Goal: Task Accomplishment & Management: Use online tool/utility

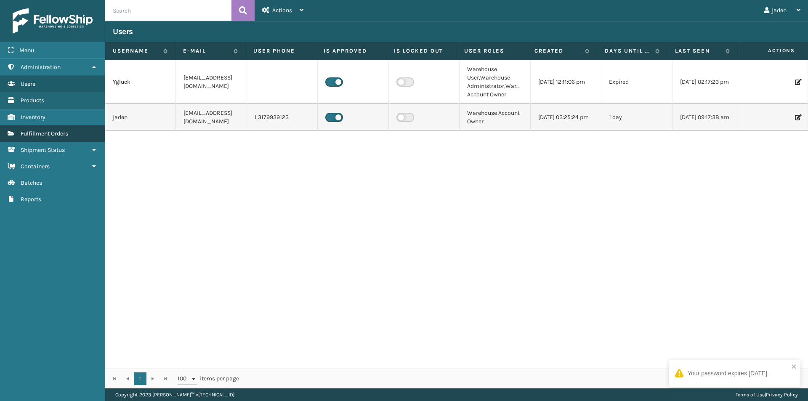
click at [32, 139] on link "Fulfillment Orders" at bounding box center [52, 133] width 105 height 16
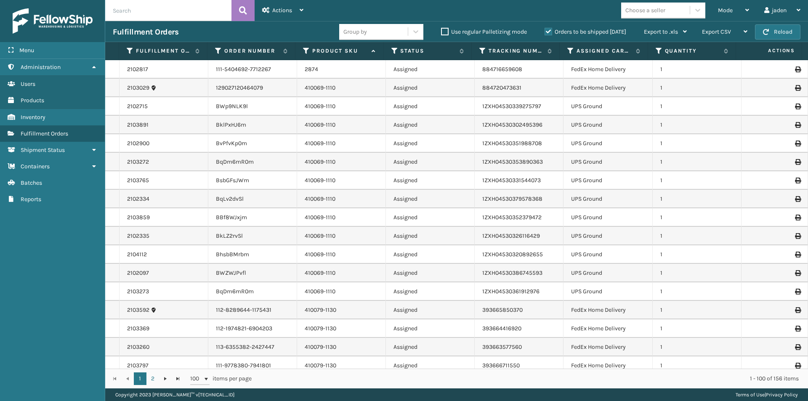
click at [548, 32] on label "Orders to be shipped [DATE]" at bounding box center [585, 31] width 82 height 7
click at [545, 32] on input "Orders to be shipped [DATE]" at bounding box center [544, 29] width 0 height 5
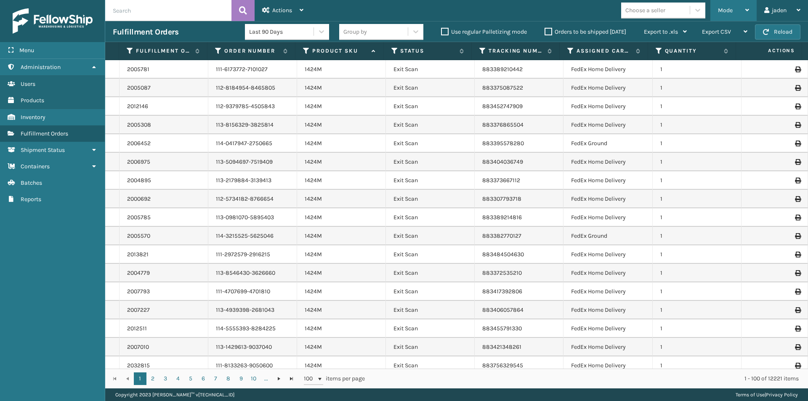
click at [726, 7] on span "Mode" at bounding box center [725, 10] width 15 height 7
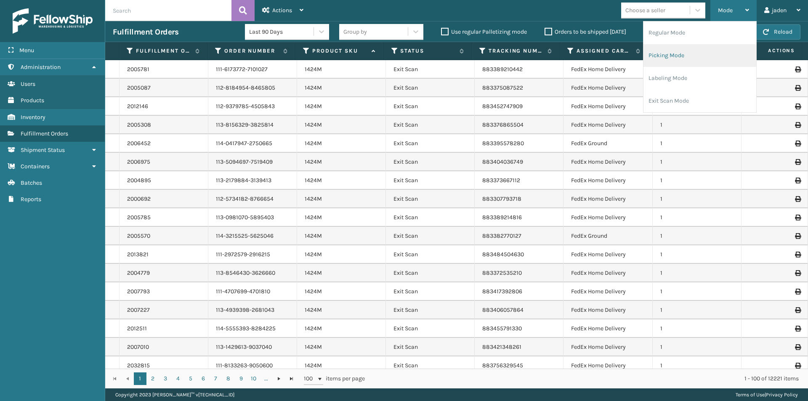
click at [687, 53] on li "Picking Mode" at bounding box center [699, 55] width 113 height 23
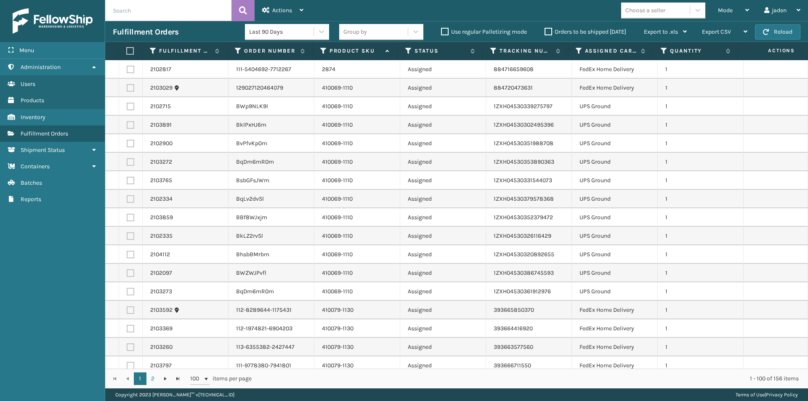
drag, startPoint x: 132, startPoint y: 106, endPoint x: 114, endPoint y: 115, distance: 19.6
click at [130, 106] on label at bounding box center [131, 107] width 8 height 8
click at [127, 106] on input "checkbox" at bounding box center [127, 105] width 0 height 5
checkbox input "true"
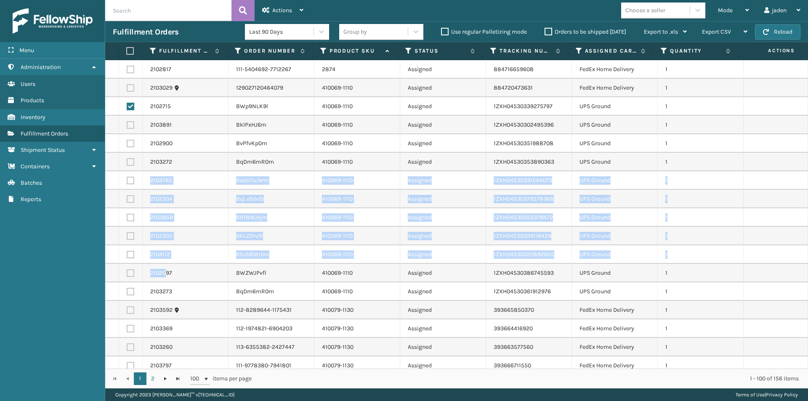
drag, startPoint x: 140, startPoint y: 237, endPoint x: 199, endPoint y: 281, distance: 73.3
click at [225, 223] on td "2103859" at bounding box center [186, 217] width 86 height 19
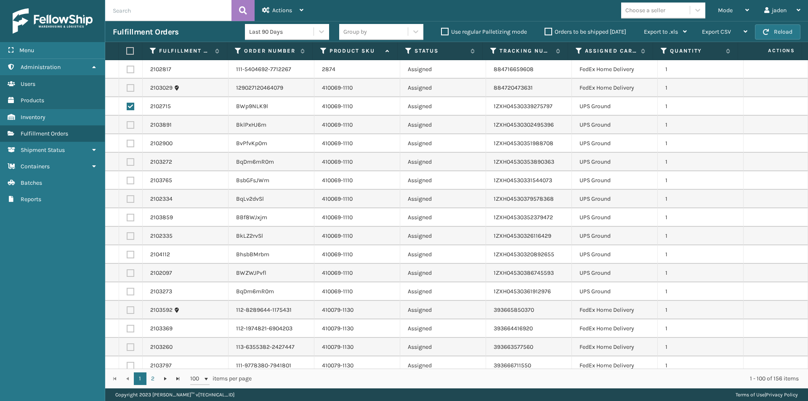
click at [215, 220] on div "2103859" at bounding box center [185, 217] width 70 height 8
click at [131, 124] on label at bounding box center [131, 125] width 8 height 8
click at [127, 124] on input "checkbox" at bounding box center [127, 123] width 0 height 5
checkbox input "true"
click at [129, 142] on label at bounding box center [131, 144] width 8 height 8
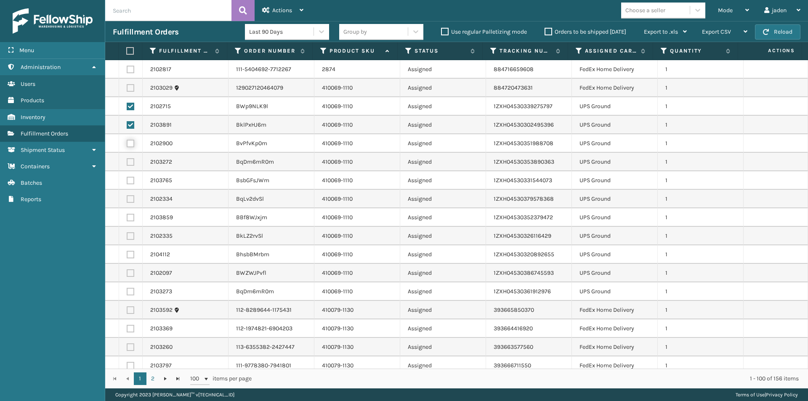
click at [127, 142] on input "checkbox" at bounding box center [127, 142] width 0 height 5
checkbox input "true"
click at [129, 292] on label at bounding box center [131, 292] width 8 height 8
click at [127, 292] on input "checkbox" at bounding box center [127, 290] width 0 height 5
checkbox input "true"
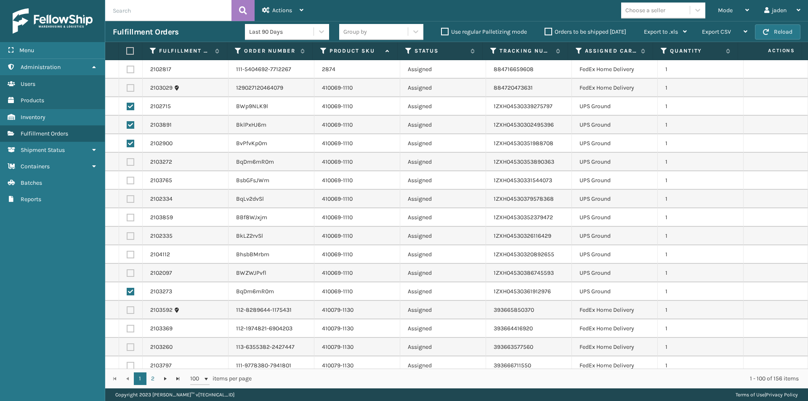
click at [132, 273] on label at bounding box center [131, 273] width 8 height 8
click at [127, 273] on input "checkbox" at bounding box center [127, 271] width 0 height 5
checkbox input "true"
click at [130, 259] on td at bounding box center [131, 254] width 24 height 19
click at [129, 237] on label at bounding box center [131, 236] width 8 height 8
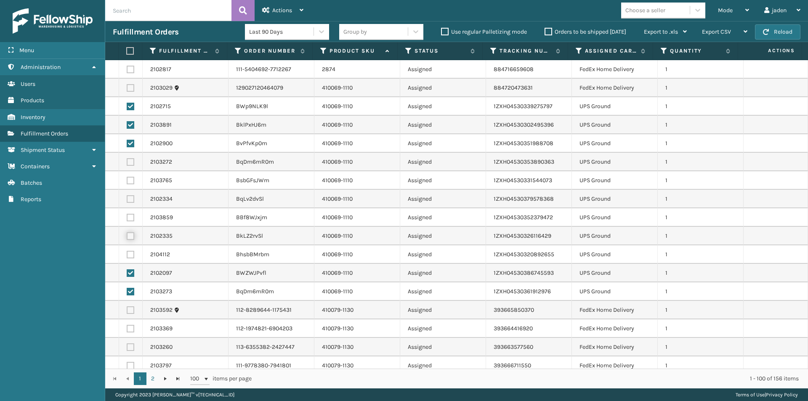
click at [127, 237] on input "checkbox" at bounding box center [127, 234] width 0 height 5
checkbox input "true"
click at [129, 251] on label at bounding box center [131, 255] width 8 height 8
click at [127, 251] on input "checkbox" at bounding box center [127, 253] width 0 height 5
checkbox input "true"
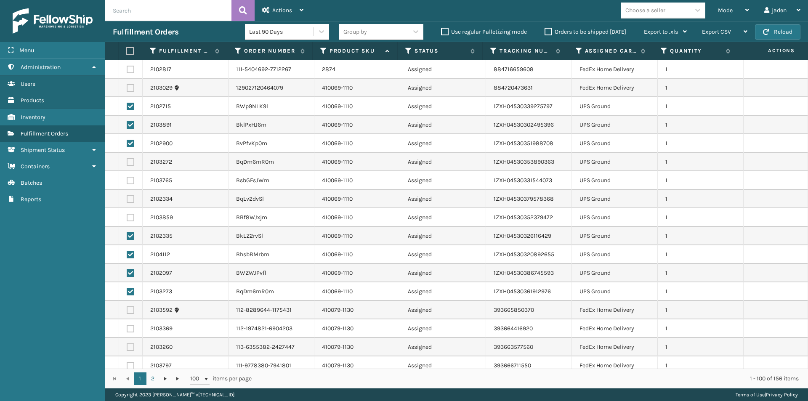
click at [131, 221] on td at bounding box center [131, 217] width 24 height 19
click at [128, 198] on label at bounding box center [131, 199] width 8 height 8
click at [127, 198] on input "checkbox" at bounding box center [127, 197] width 0 height 5
checkbox input "true"
click at [130, 181] on label at bounding box center [131, 181] width 8 height 8
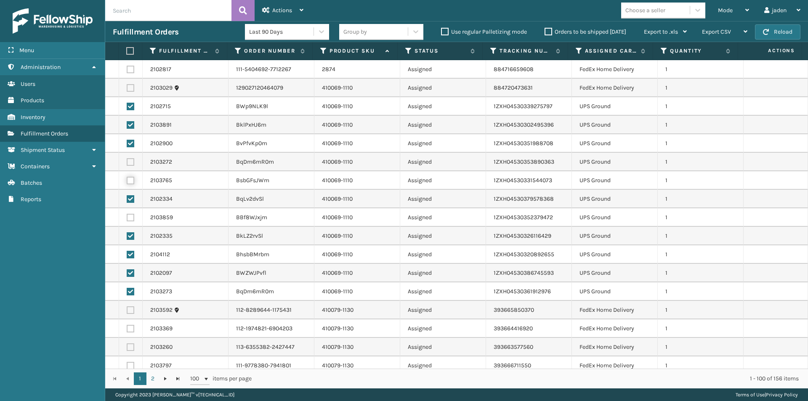
click at [127, 181] on input "checkbox" at bounding box center [127, 179] width 0 height 5
checkbox input "true"
drag, startPoint x: 129, startPoint y: 159, endPoint x: 129, endPoint y: 209, distance: 49.6
click at [129, 163] on label at bounding box center [131, 162] width 8 height 8
click at [127, 163] on input "checkbox" at bounding box center [127, 160] width 0 height 5
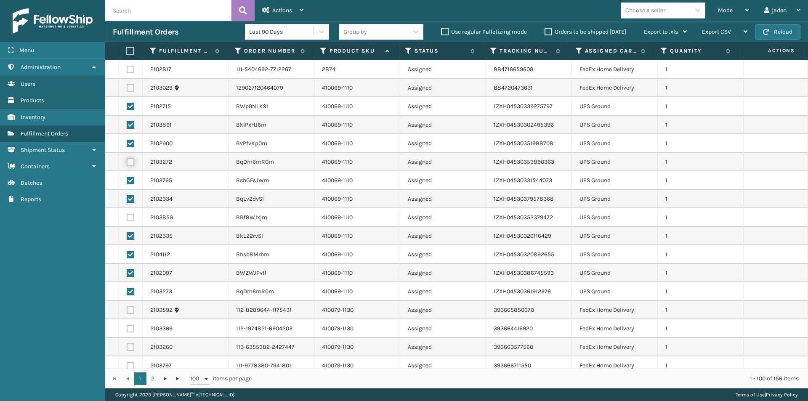
checkbox input "true"
click at [133, 219] on label at bounding box center [131, 218] width 8 height 8
click at [127, 219] on input "checkbox" at bounding box center [127, 216] width 0 height 5
checkbox input "true"
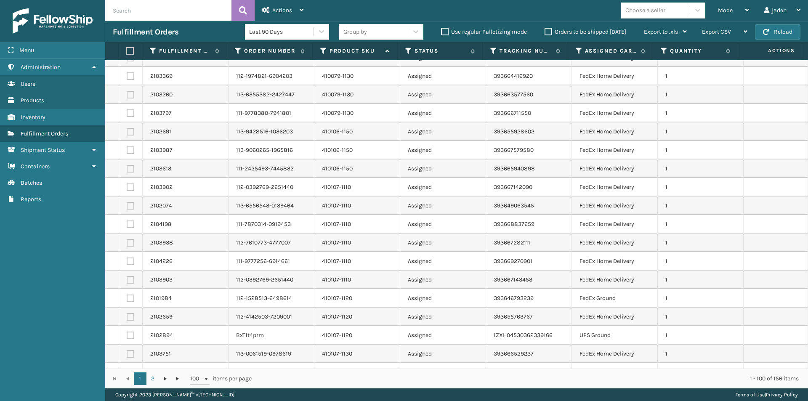
scroll to position [421, 0]
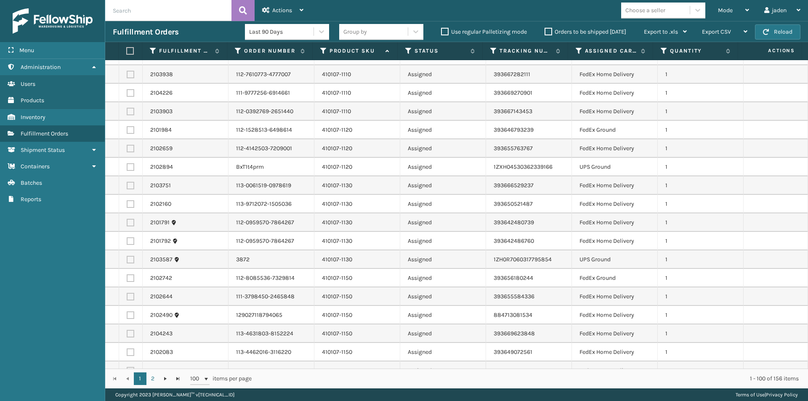
click at [132, 166] on label at bounding box center [131, 167] width 8 height 8
click at [127, 166] on input "checkbox" at bounding box center [127, 165] width 0 height 5
checkbox input "true"
click at [129, 256] on label at bounding box center [131, 260] width 8 height 8
click at [127, 256] on input "checkbox" at bounding box center [127, 258] width 0 height 5
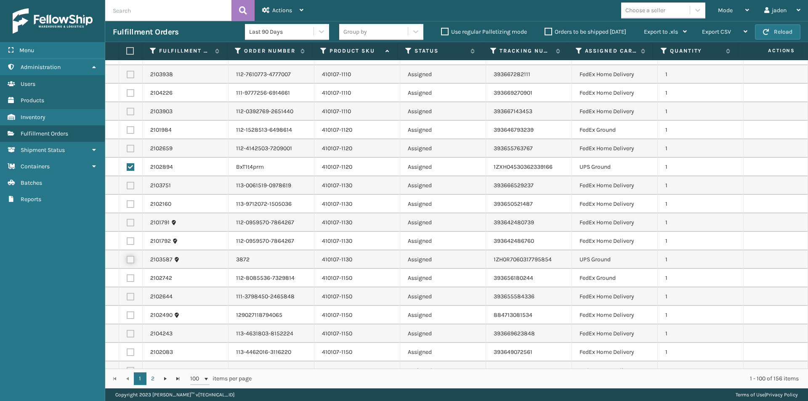
checkbox input "true"
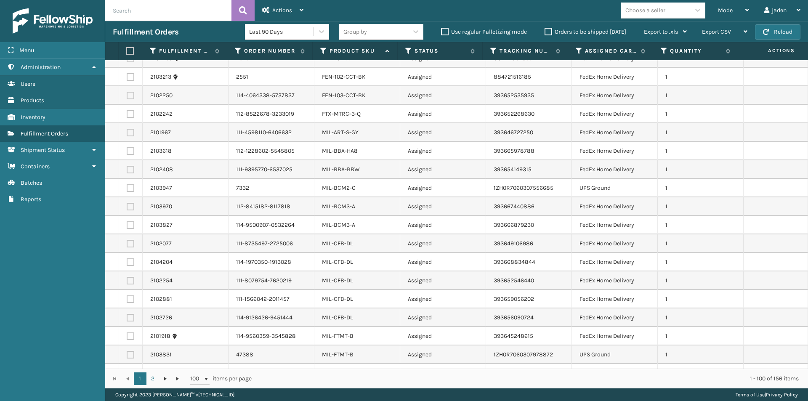
scroll to position [1514, 0]
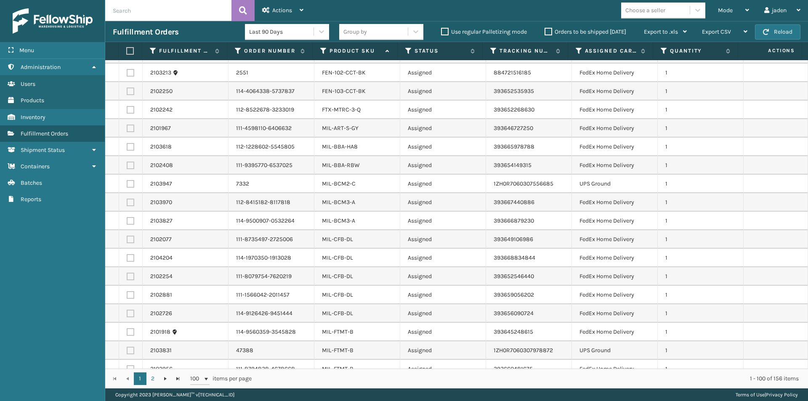
click at [128, 182] on label at bounding box center [131, 184] width 8 height 8
click at [127, 182] on input "checkbox" at bounding box center [127, 182] width 0 height 5
checkbox input "true"
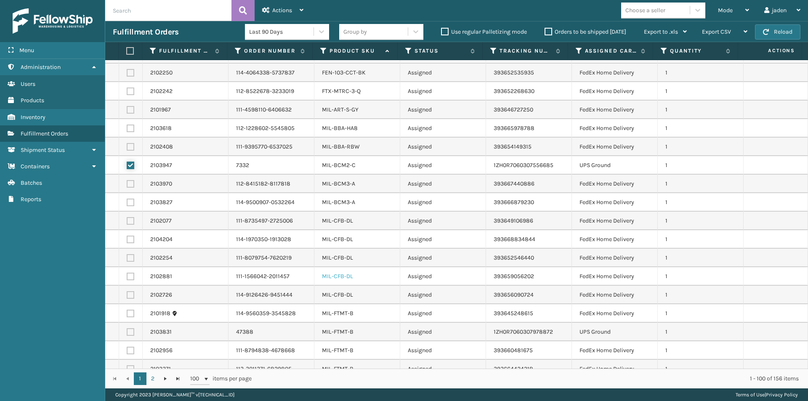
scroll to position [1542, 0]
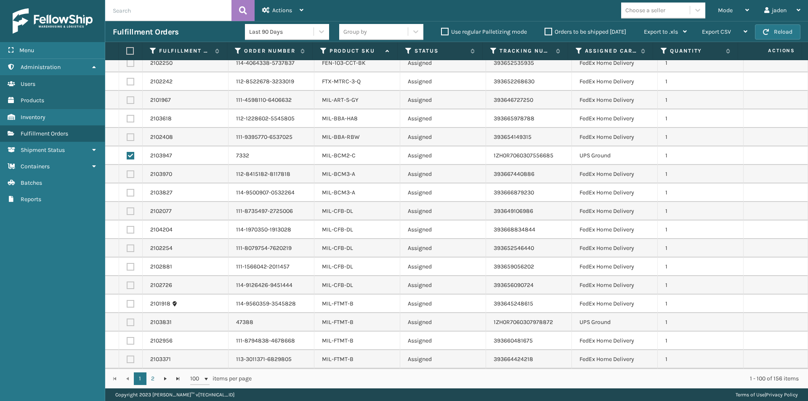
click at [130, 322] on label at bounding box center [131, 322] width 8 height 8
click at [127, 322] on input "checkbox" at bounding box center [127, 320] width 0 height 5
checkbox input "true"
click at [287, 8] on span "Actions" at bounding box center [282, 10] width 20 height 7
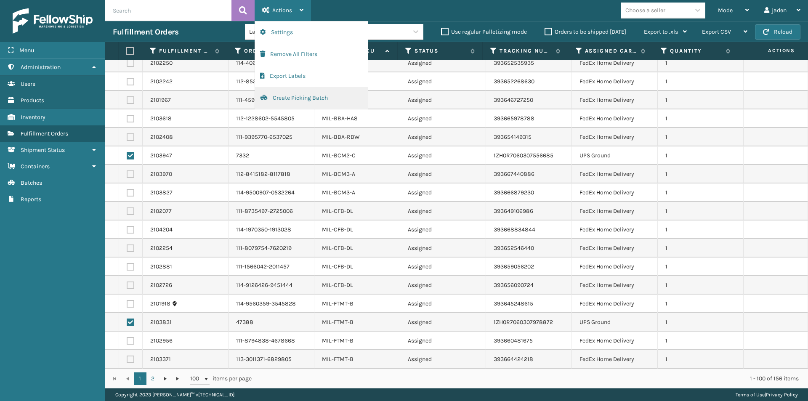
click at [288, 96] on button "Create Picking Batch" at bounding box center [311, 98] width 113 height 22
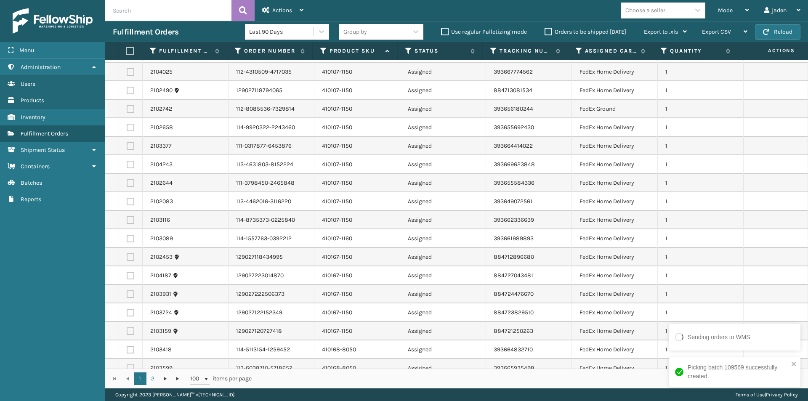
scroll to position [421, 0]
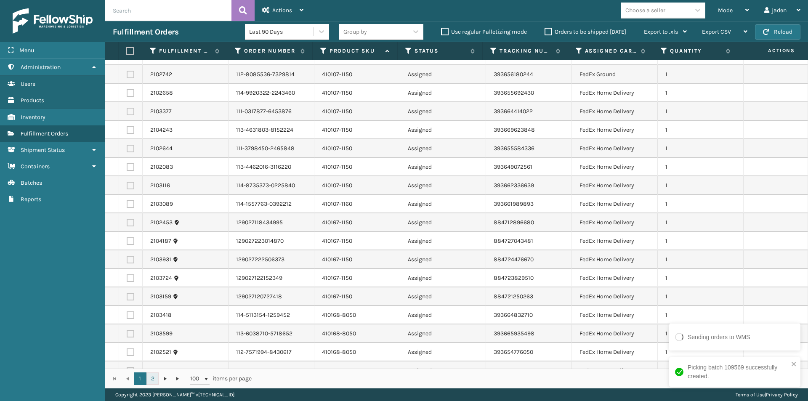
click at [153, 376] on link "2" at bounding box center [152, 378] width 13 height 13
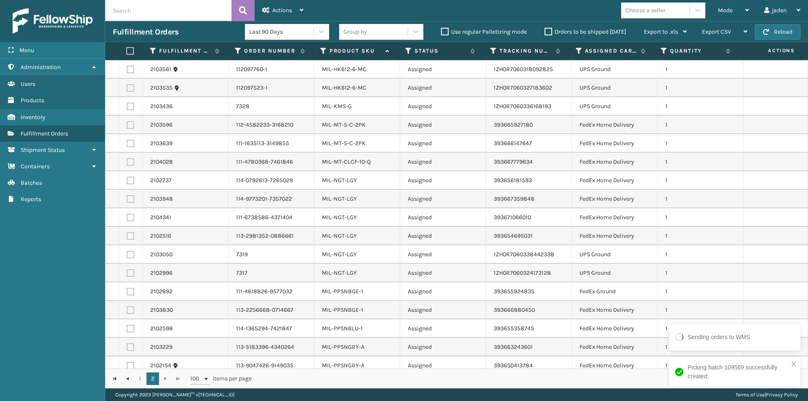
click at [131, 106] on label at bounding box center [131, 107] width 8 height 8
click at [127, 106] on input "checkbox" at bounding box center [127, 105] width 0 height 5
checkbox input "true"
click at [128, 87] on label at bounding box center [131, 88] width 8 height 8
click at [127, 87] on input "checkbox" at bounding box center [127, 86] width 0 height 5
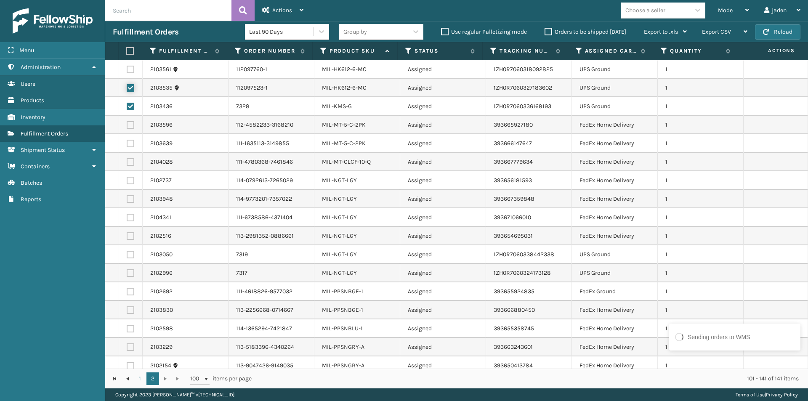
checkbox input "true"
click at [129, 67] on label at bounding box center [131, 70] width 8 height 8
click at [127, 67] on input "checkbox" at bounding box center [127, 68] width 0 height 5
checkbox input "true"
click at [131, 257] on label at bounding box center [131, 255] width 8 height 8
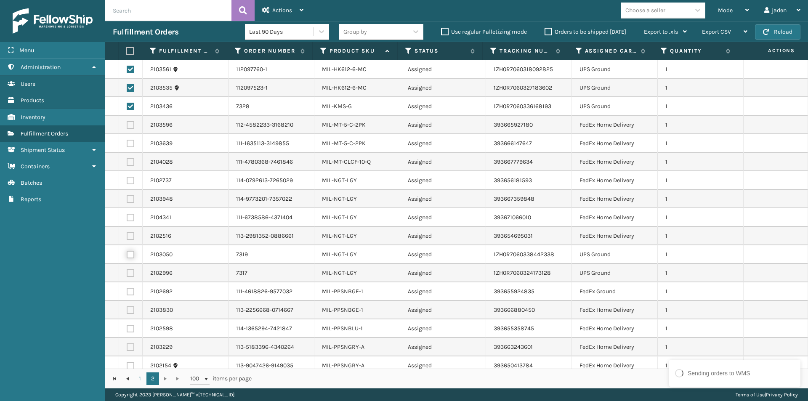
click at [127, 256] on input "checkbox" at bounding box center [127, 253] width 0 height 5
checkbox input "true"
click at [132, 278] on td at bounding box center [131, 273] width 24 height 19
click at [133, 273] on label at bounding box center [131, 273] width 8 height 8
click at [127, 273] on input "checkbox" at bounding box center [127, 271] width 0 height 5
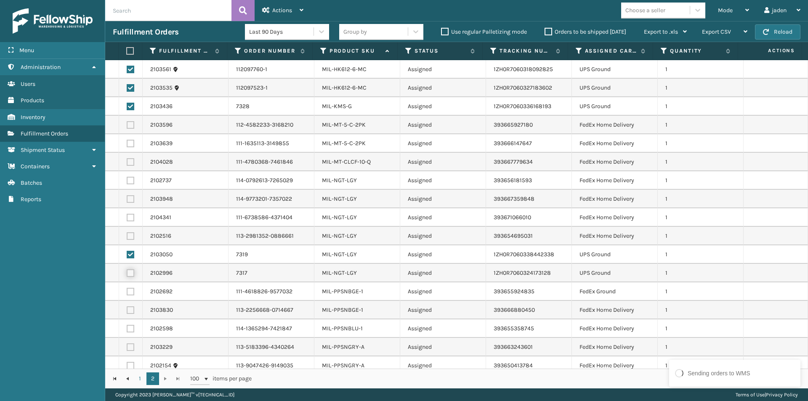
checkbox input "true"
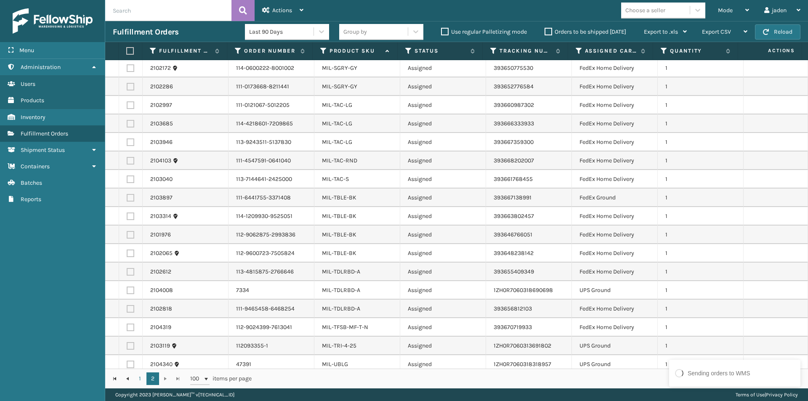
scroll to position [451, 0]
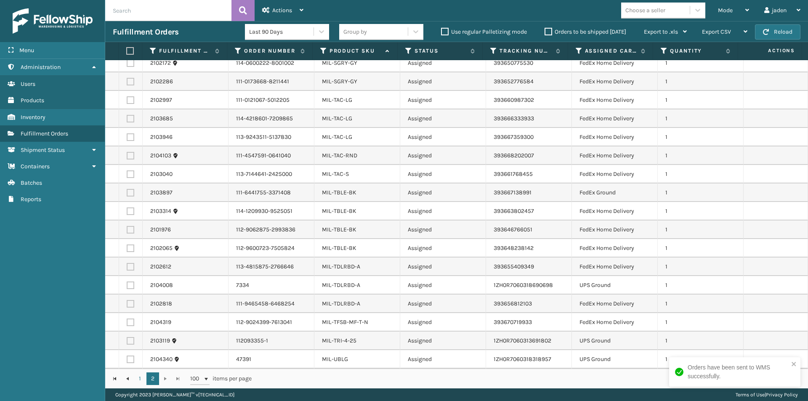
click at [131, 287] on label at bounding box center [131, 285] width 8 height 8
click at [127, 287] on input "checkbox" at bounding box center [127, 283] width 0 height 5
checkbox input "true"
click at [133, 341] on label at bounding box center [131, 341] width 8 height 8
click at [127, 341] on input "checkbox" at bounding box center [127, 339] width 0 height 5
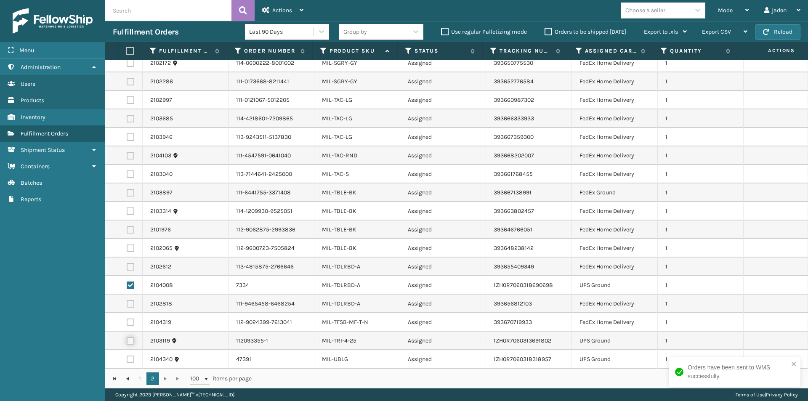
checkbox input "true"
click at [132, 360] on label at bounding box center [131, 359] width 8 height 8
click at [127, 360] on input "checkbox" at bounding box center [127, 357] width 0 height 5
checkbox input "true"
click at [273, 13] on span "Actions" at bounding box center [282, 10] width 20 height 7
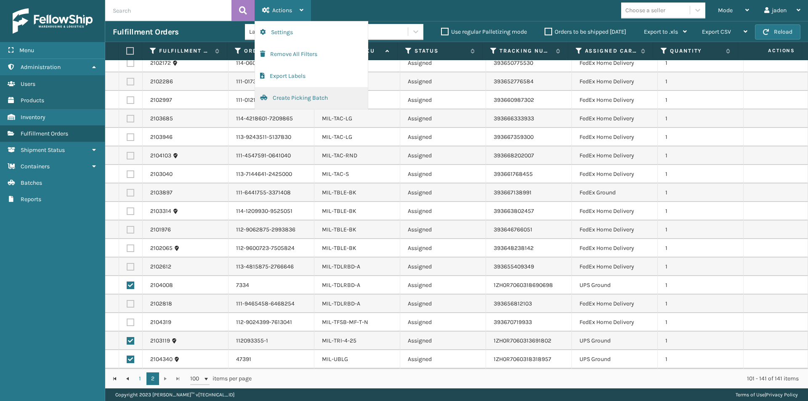
click at [319, 98] on button "Create Picking Batch" at bounding box center [311, 98] width 113 height 22
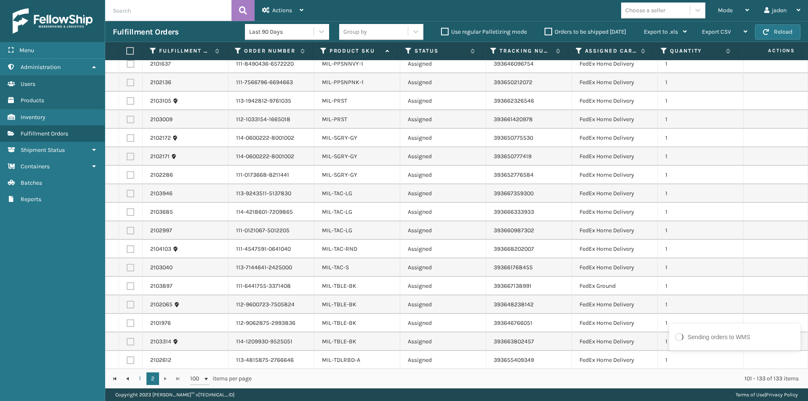
scroll to position [302, 0]
click at [140, 380] on link "1" at bounding box center [140, 378] width 13 height 13
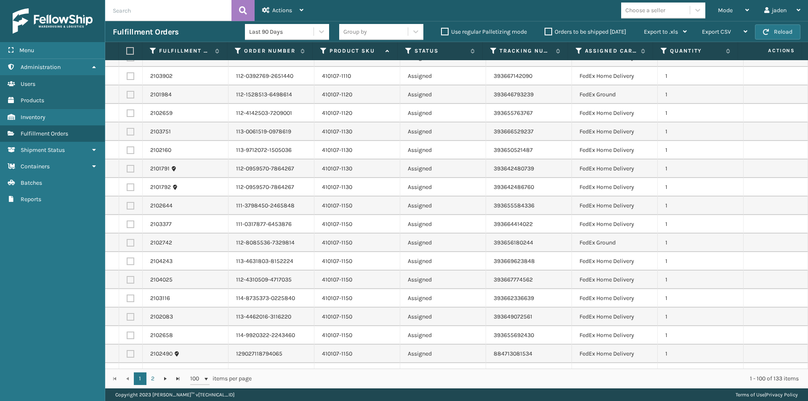
scroll to position [294, 0]
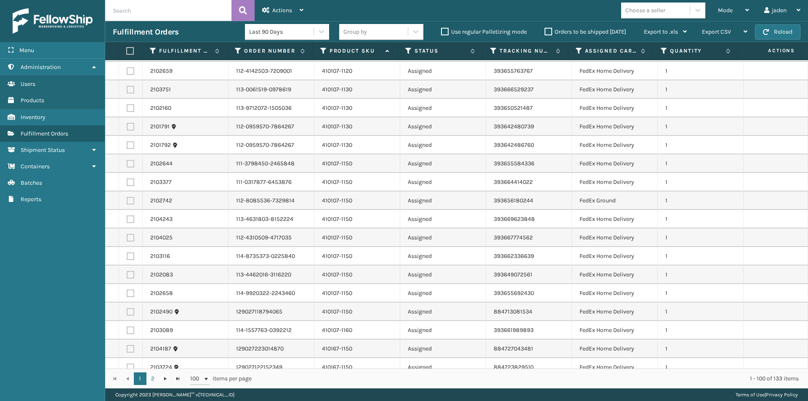
click at [128, 165] on label at bounding box center [131, 164] width 8 height 8
click at [127, 165] on input "checkbox" at bounding box center [127, 162] width 0 height 5
checkbox input "true"
click at [130, 183] on label at bounding box center [131, 182] width 8 height 8
click at [127, 183] on input "checkbox" at bounding box center [127, 180] width 0 height 5
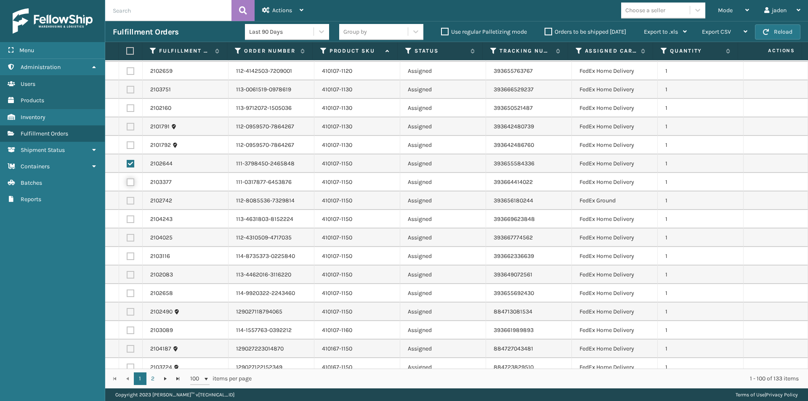
checkbox input "true"
click at [128, 203] on label at bounding box center [131, 201] width 8 height 8
click at [127, 202] on input "checkbox" at bounding box center [127, 199] width 0 height 5
checkbox input "true"
drag, startPoint x: 130, startPoint y: 216, endPoint x: 133, endPoint y: 226, distance: 10.6
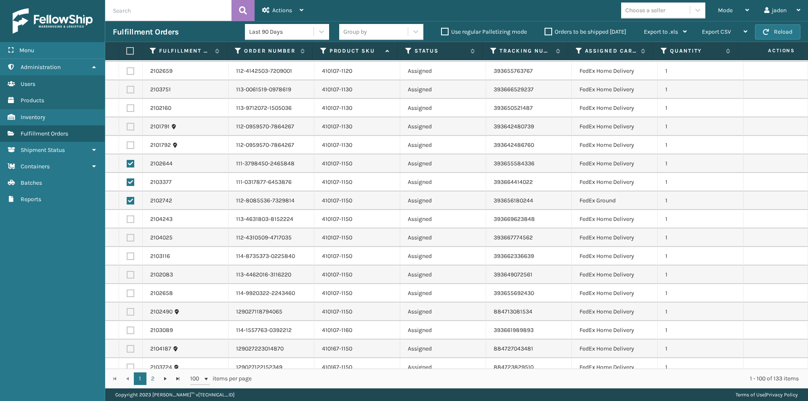
click at [130, 216] on label at bounding box center [131, 219] width 8 height 8
click at [127, 216] on input "checkbox" at bounding box center [127, 217] width 0 height 5
checkbox input "true"
click at [129, 237] on label at bounding box center [131, 238] width 8 height 8
click at [127, 237] on input "checkbox" at bounding box center [127, 236] width 0 height 5
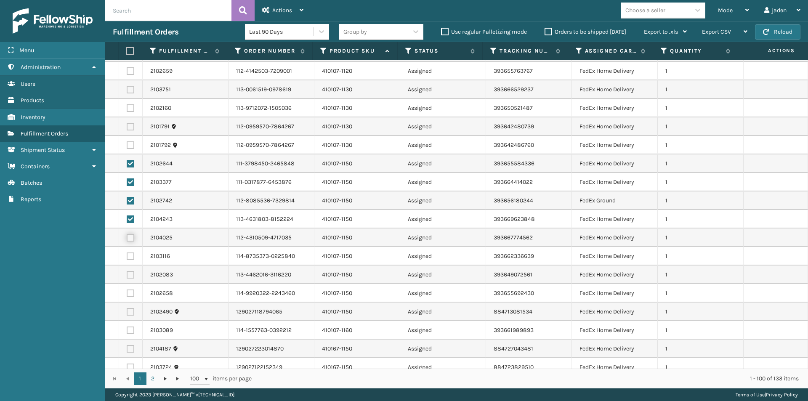
checkbox input "true"
click at [127, 255] on label at bounding box center [131, 256] width 8 height 8
click at [127, 255] on input "checkbox" at bounding box center [127, 254] width 0 height 5
checkbox input "true"
click at [132, 275] on label at bounding box center [131, 275] width 8 height 8
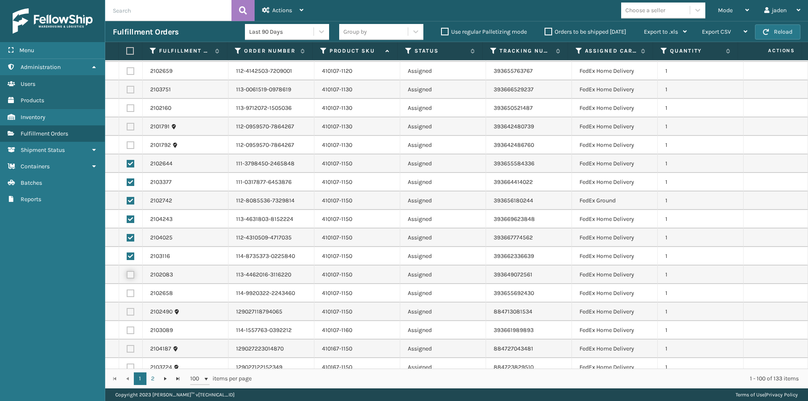
click at [127, 275] on input "checkbox" at bounding box center [127, 273] width 0 height 5
checkbox input "true"
click at [129, 292] on label at bounding box center [131, 293] width 8 height 8
click at [127, 292] on input "checkbox" at bounding box center [127, 291] width 0 height 5
checkbox input "true"
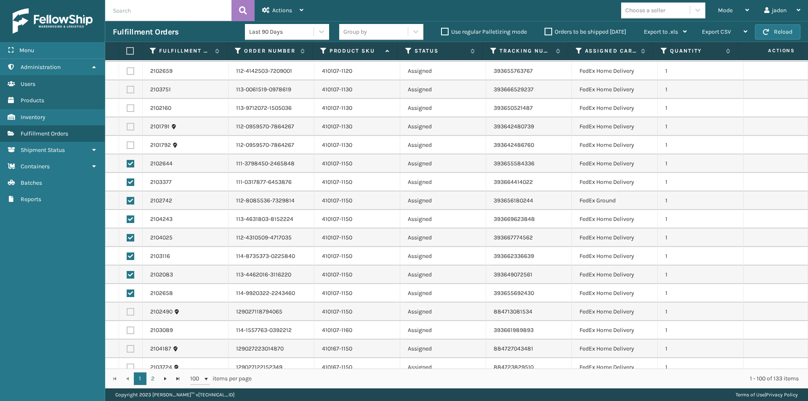
click at [130, 314] on label at bounding box center [131, 312] width 8 height 8
click at [127, 313] on input "checkbox" at bounding box center [127, 310] width 0 height 5
checkbox input "true"
click at [130, 334] on td at bounding box center [131, 330] width 24 height 19
click at [131, 333] on label at bounding box center [131, 330] width 8 height 8
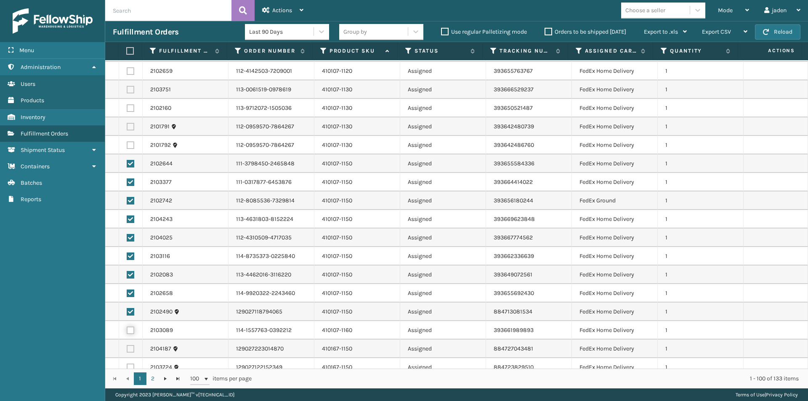
click at [127, 332] on input "checkbox" at bounding box center [127, 328] width 0 height 5
click at [131, 333] on label at bounding box center [131, 330] width 8 height 8
click at [127, 332] on input "checkbox" at bounding box center [127, 328] width 0 height 5
checkbox input "false"
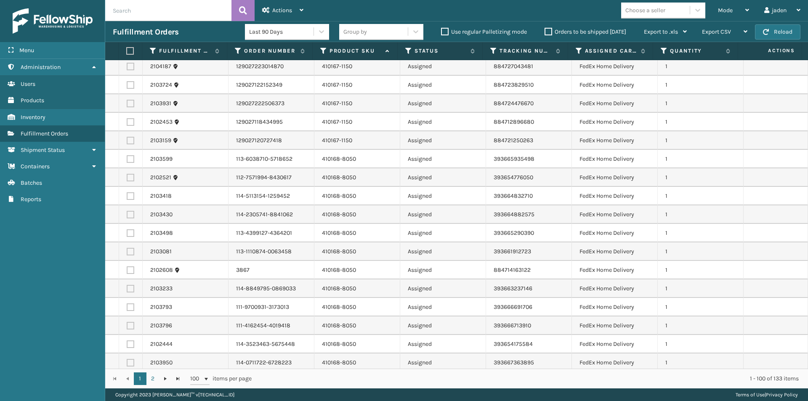
scroll to position [589, 0]
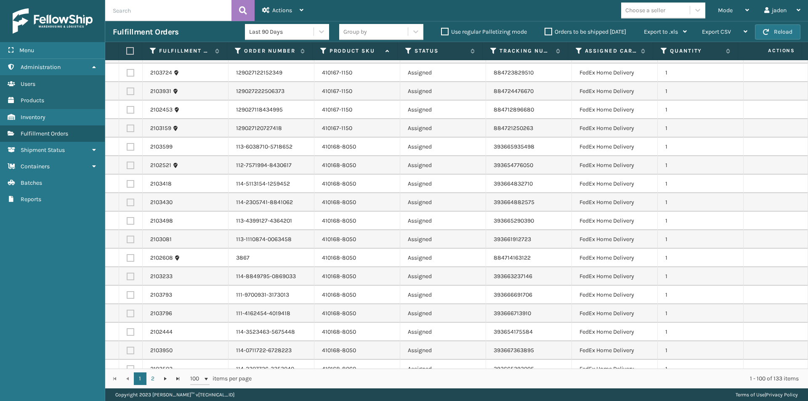
click at [132, 149] on label at bounding box center [131, 147] width 8 height 8
click at [127, 148] on input "checkbox" at bounding box center [127, 145] width 0 height 5
checkbox input "true"
click at [131, 166] on label at bounding box center [131, 166] width 8 height 8
click at [127, 166] on input "checkbox" at bounding box center [127, 164] width 0 height 5
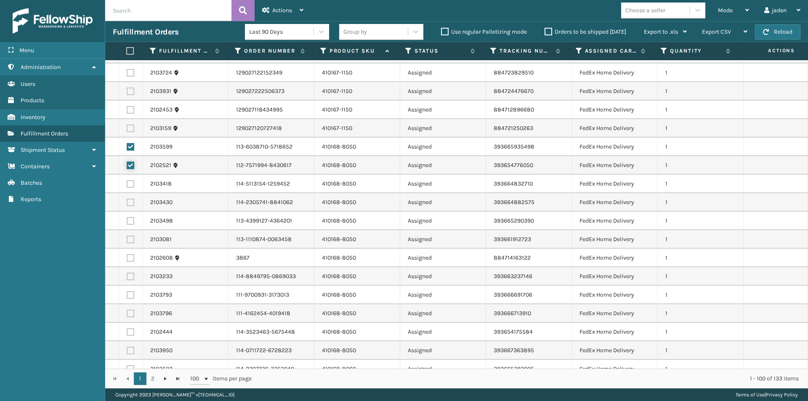
checkbox input "true"
click at [128, 183] on label at bounding box center [131, 184] width 8 height 8
click at [127, 183] on input "checkbox" at bounding box center [127, 182] width 0 height 5
checkbox input "true"
click at [129, 201] on label at bounding box center [131, 203] width 8 height 8
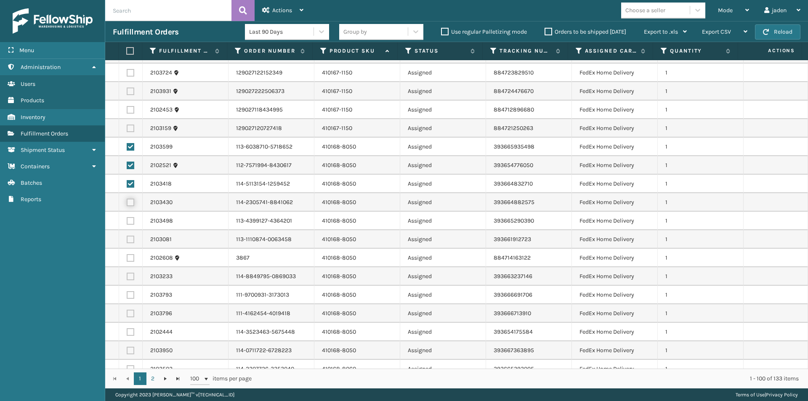
click at [127, 201] on input "checkbox" at bounding box center [127, 201] width 0 height 5
checkbox input "true"
click at [134, 219] on label at bounding box center [131, 221] width 8 height 8
click at [127, 219] on input "checkbox" at bounding box center [127, 219] width 0 height 5
checkbox input "true"
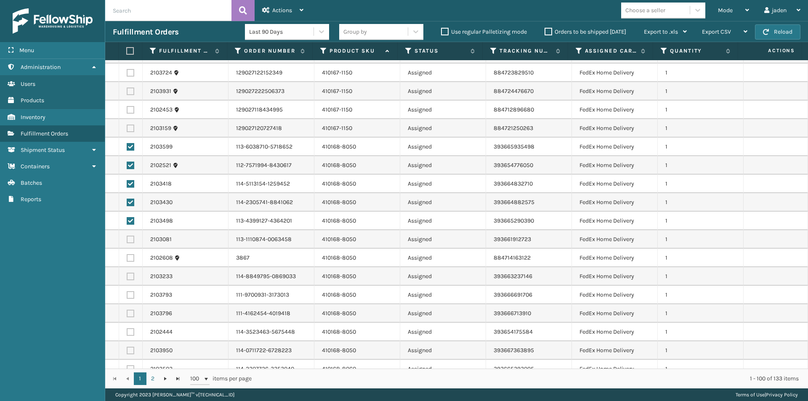
drag, startPoint x: 130, startPoint y: 241, endPoint x: 128, endPoint y: 254, distance: 13.1
click at [130, 241] on label at bounding box center [131, 240] width 8 height 8
click at [127, 241] on input "checkbox" at bounding box center [127, 238] width 0 height 5
checkbox input "true"
click at [129, 259] on label at bounding box center [131, 258] width 8 height 8
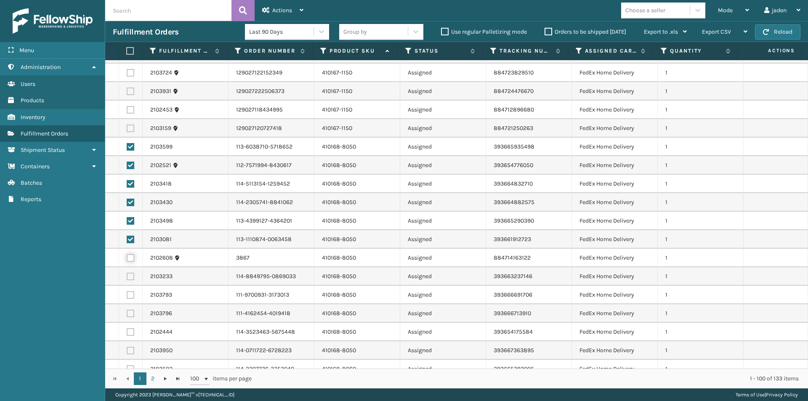
click at [127, 259] on input "checkbox" at bounding box center [127, 256] width 0 height 5
checkbox input "true"
click at [131, 276] on label at bounding box center [131, 277] width 8 height 8
click at [127, 276] on input "checkbox" at bounding box center [127, 275] width 0 height 5
checkbox input "true"
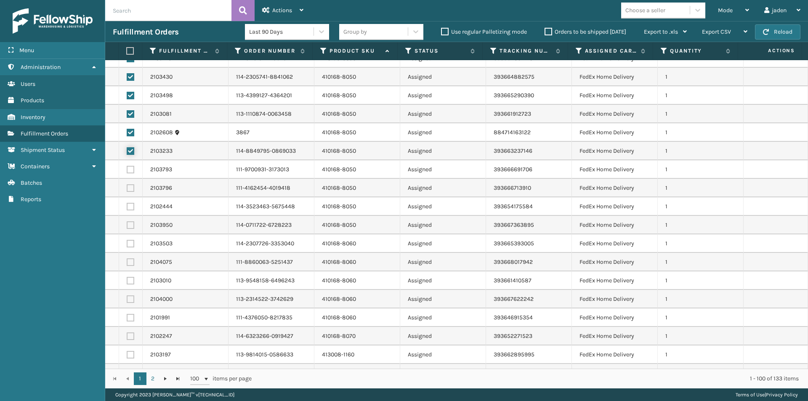
scroll to position [715, 0]
click at [125, 241] on td at bounding box center [131, 242] width 24 height 19
click at [130, 226] on label at bounding box center [131, 224] width 8 height 8
click at [127, 226] on input "checkbox" at bounding box center [127, 222] width 0 height 5
click at [130, 226] on label at bounding box center [131, 224] width 8 height 8
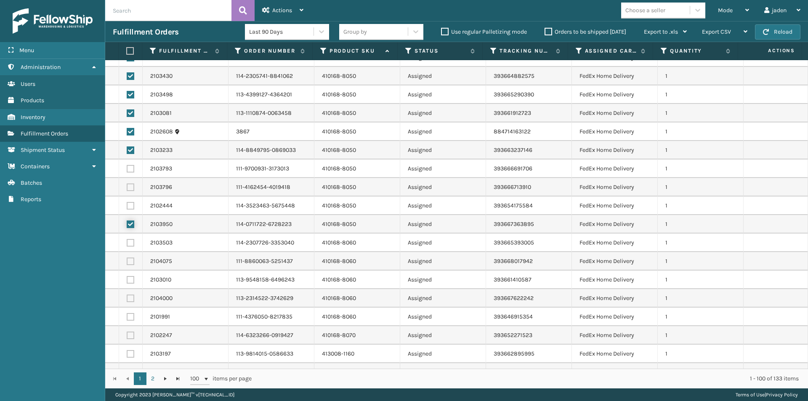
click at [127, 226] on input "checkbox" at bounding box center [127, 222] width 0 height 5
checkbox input "false"
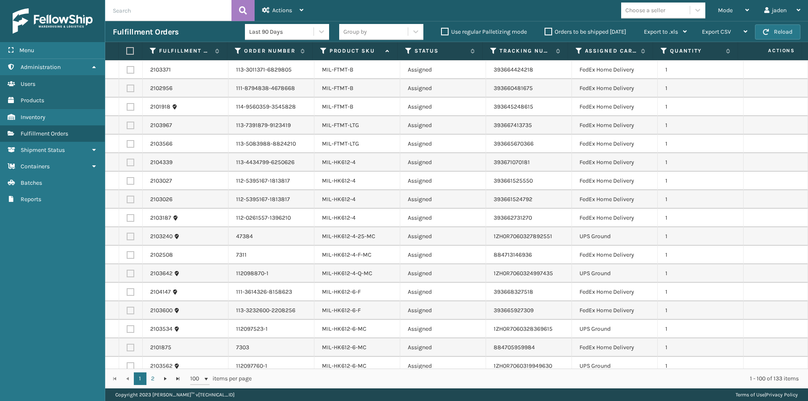
scroll to position [1542, 0]
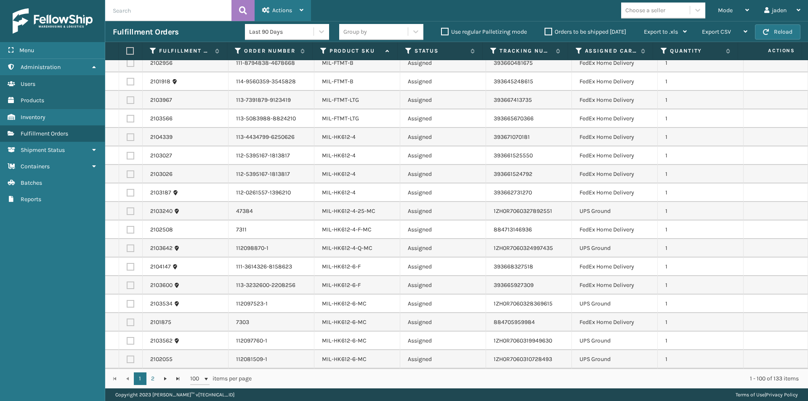
click at [287, 1] on div "Actions" at bounding box center [282, 10] width 41 height 21
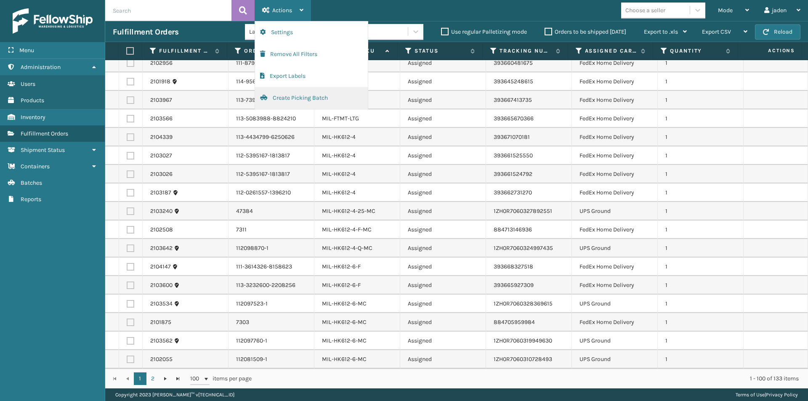
click at [291, 102] on button "Create Picking Batch" at bounding box center [311, 98] width 113 height 22
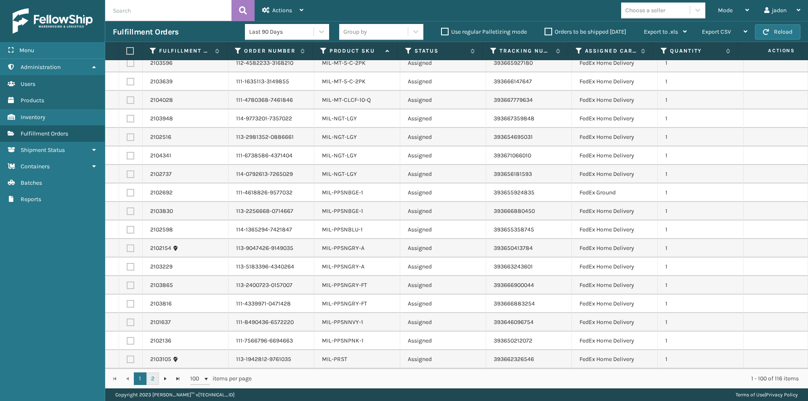
click at [153, 380] on link "2" at bounding box center [152, 378] width 13 height 13
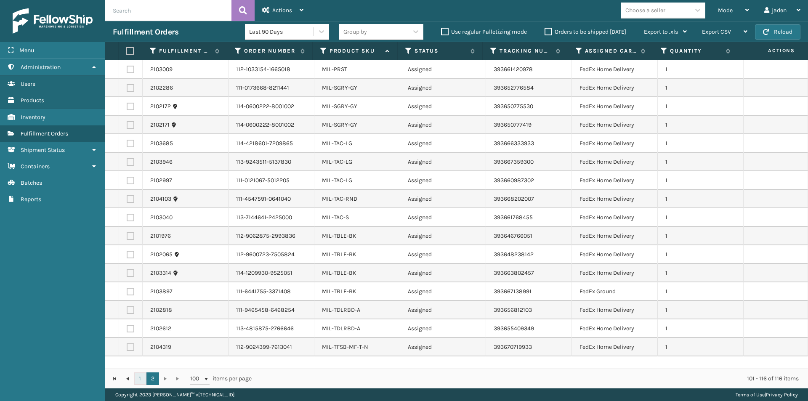
click at [137, 381] on link "1" at bounding box center [140, 378] width 13 height 13
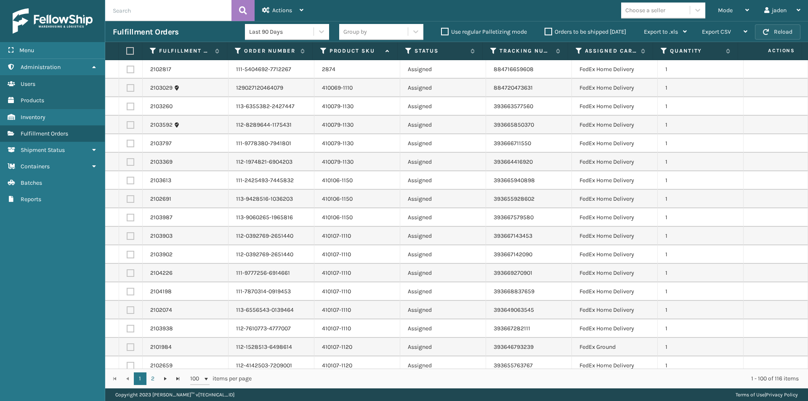
click at [777, 24] on button "Reload" at bounding box center [777, 31] width 45 height 15
click at [722, 5] on div "Mode" at bounding box center [733, 10] width 31 height 21
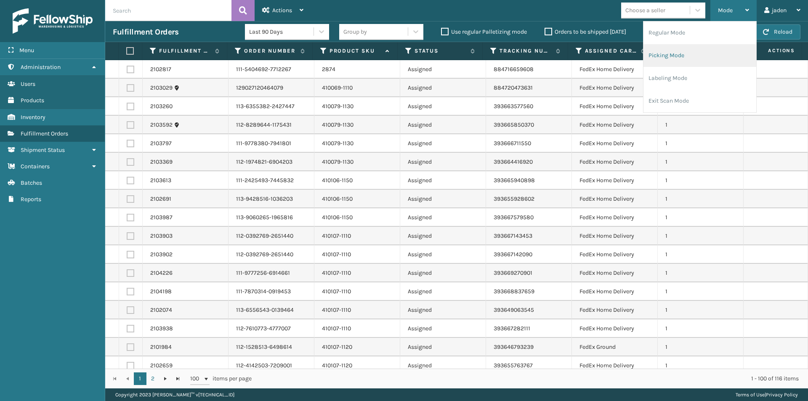
click at [684, 58] on li "Picking Mode" at bounding box center [699, 55] width 113 height 23
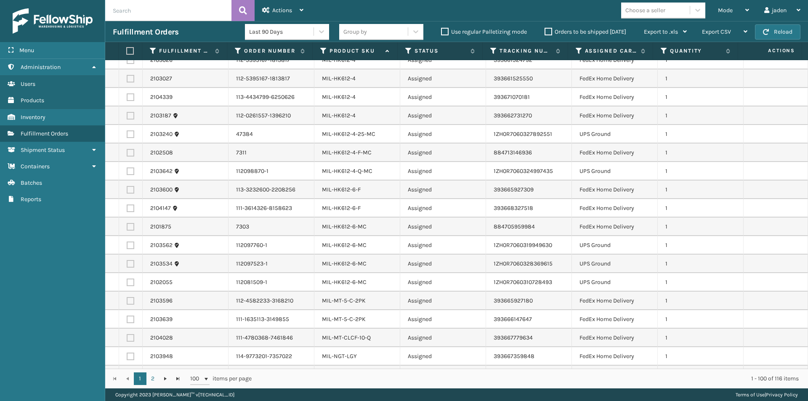
scroll to position [1304, 0]
click at [129, 136] on label at bounding box center [131, 135] width 8 height 8
click at [127, 136] on input "checkbox" at bounding box center [127, 133] width 0 height 5
checkbox input "true"
click at [127, 173] on label at bounding box center [131, 172] width 8 height 8
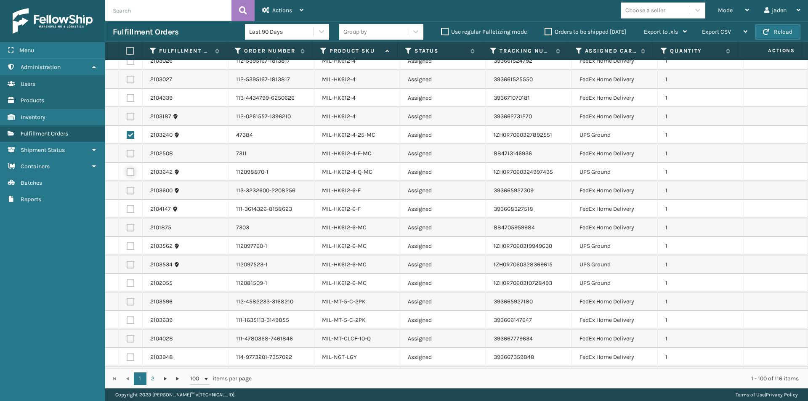
click at [127, 173] on input "checkbox" at bounding box center [127, 170] width 0 height 5
checkbox input "true"
click at [129, 249] on label at bounding box center [131, 246] width 8 height 8
click at [127, 248] on input "checkbox" at bounding box center [127, 244] width 0 height 5
checkbox input "true"
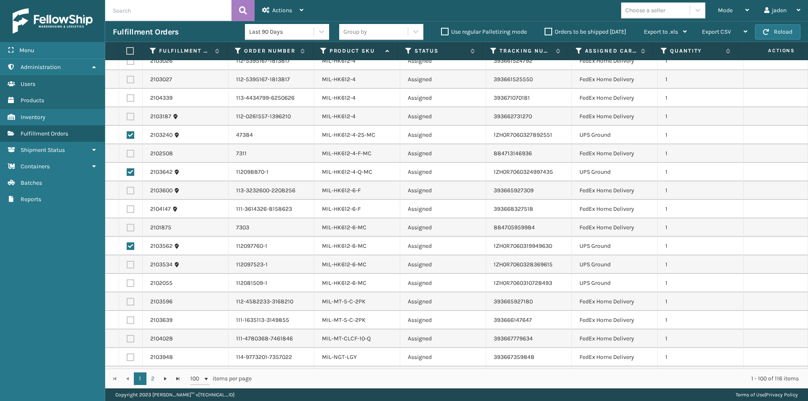
click at [129, 265] on label at bounding box center [131, 265] width 8 height 8
click at [127, 265] on input "checkbox" at bounding box center [127, 263] width 0 height 5
checkbox input "true"
click at [127, 282] on label at bounding box center [131, 283] width 8 height 8
click at [127, 282] on input "checkbox" at bounding box center [127, 281] width 0 height 5
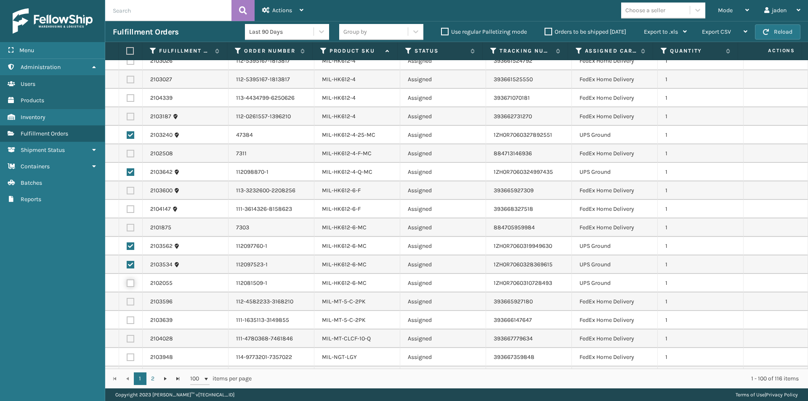
checkbox input "true"
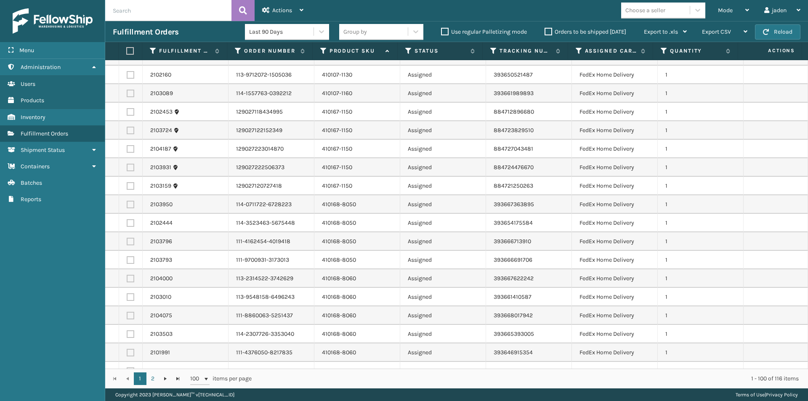
scroll to position [70, 0]
click at [284, 8] on span "Actions" at bounding box center [282, 10] width 20 height 7
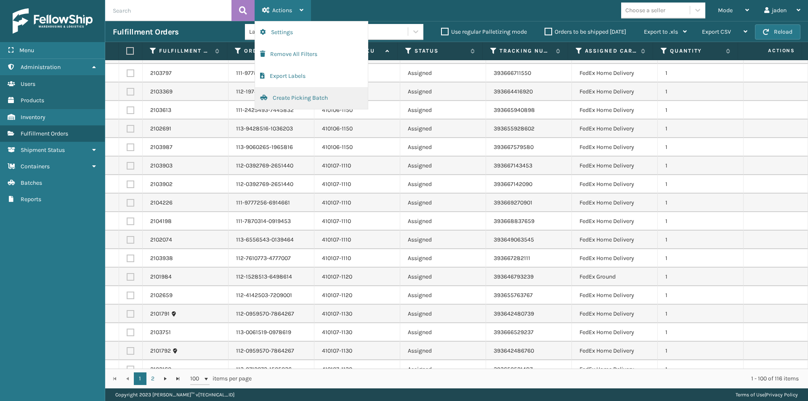
click at [293, 99] on button "Create Picking Batch" at bounding box center [311, 98] width 113 height 22
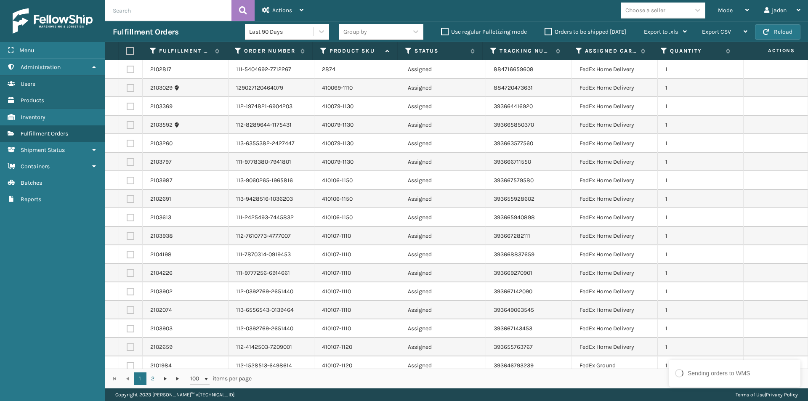
click at [126, 50] on th at bounding box center [131, 51] width 24 height 18
click at [129, 51] on label at bounding box center [128, 51] width 5 height 8
click at [127, 51] on input "checkbox" at bounding box center [126, 50] width 0 height 5
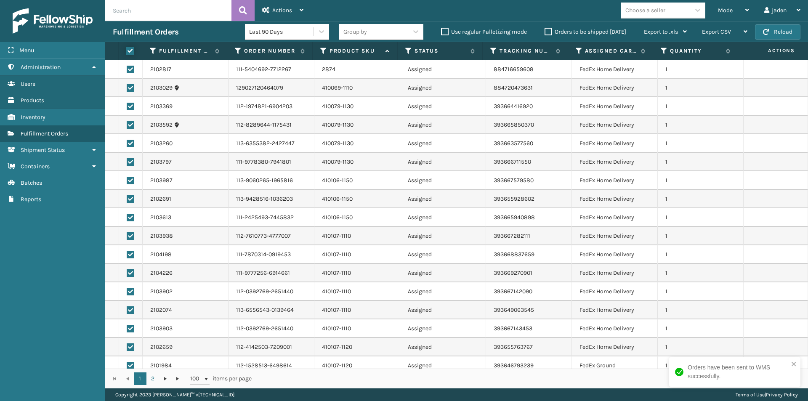
checkbox input "true"
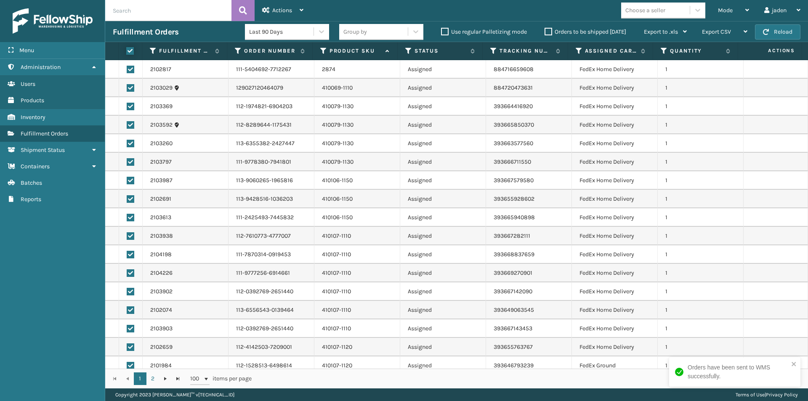
checkbox input "true"
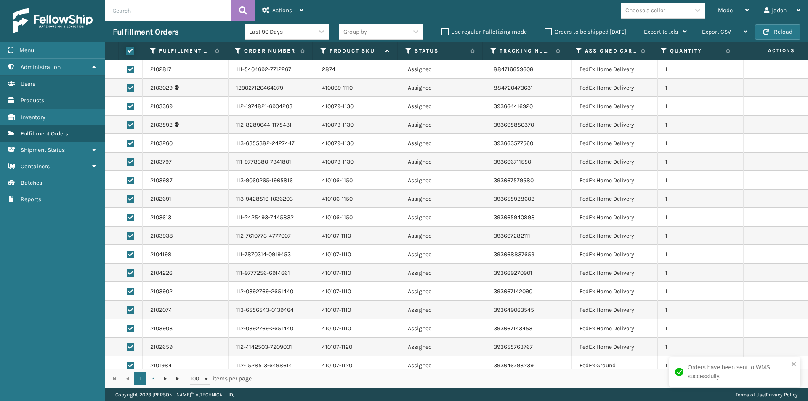
checkbox input "true"
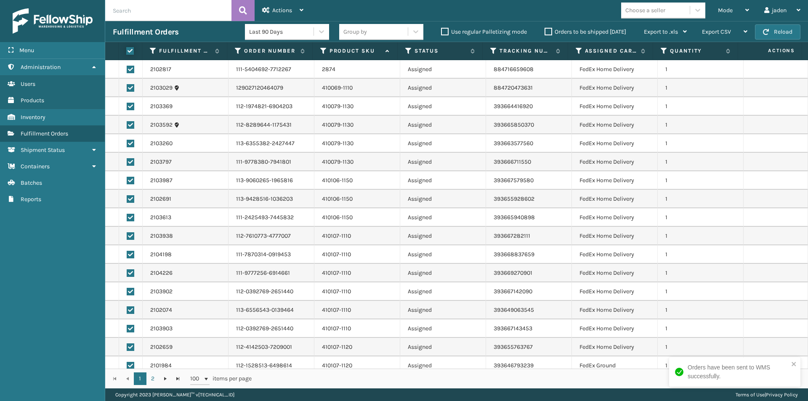
checkbox input "true"
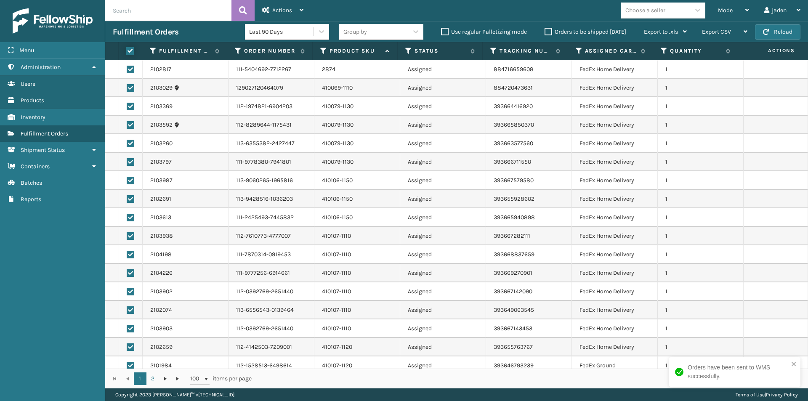
checkbox input "true"
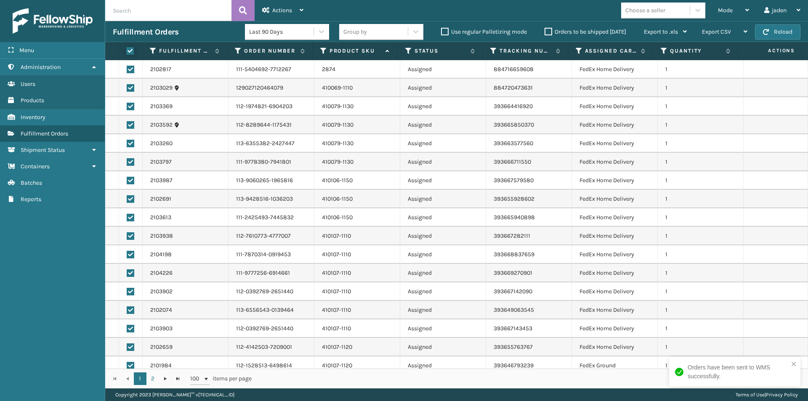
checkbox input "true"
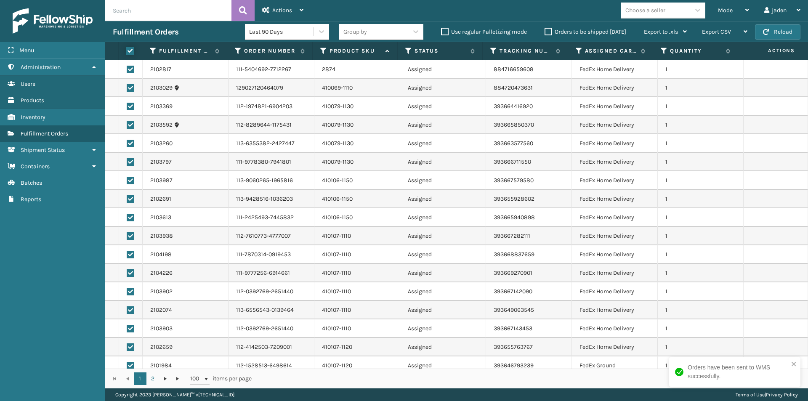
checkbox input "true"
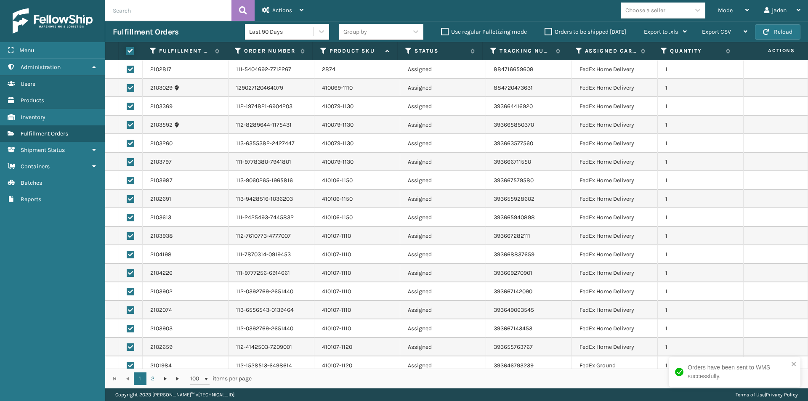
checkbox input "true"
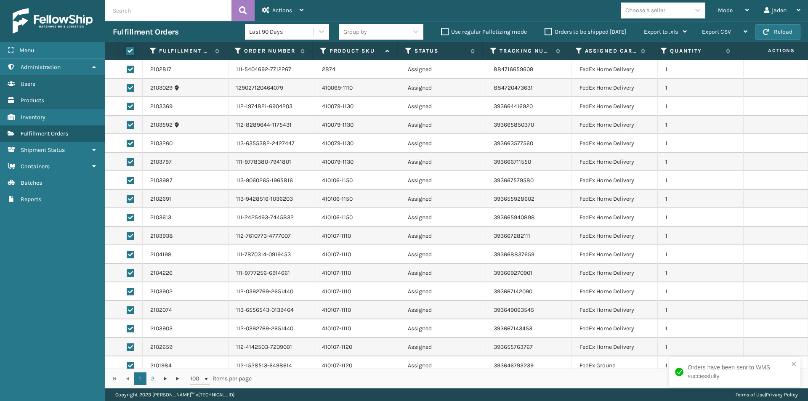
checkbox input "true"
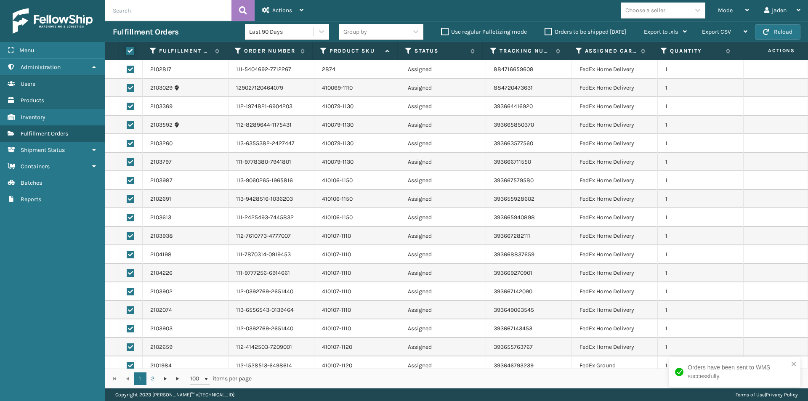
checkbox input "true"
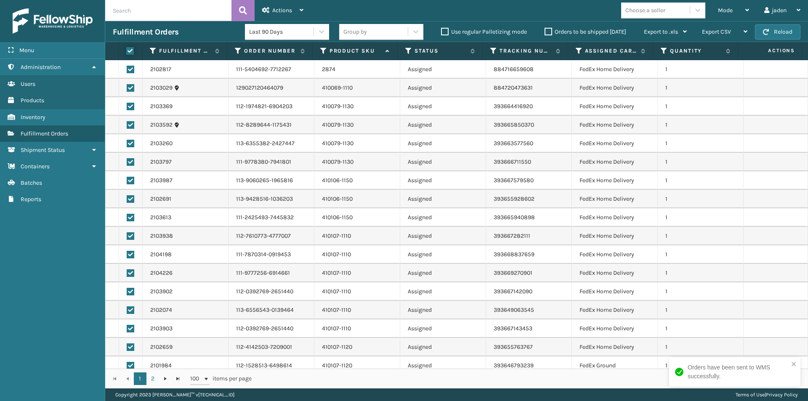
checkbox input "true"
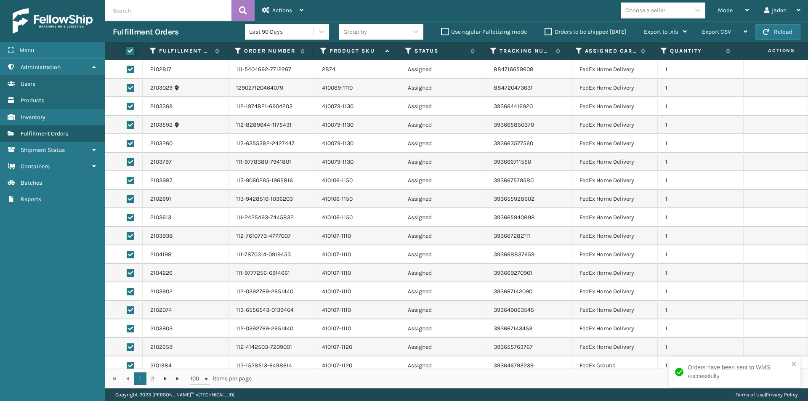
checkbox input "true"
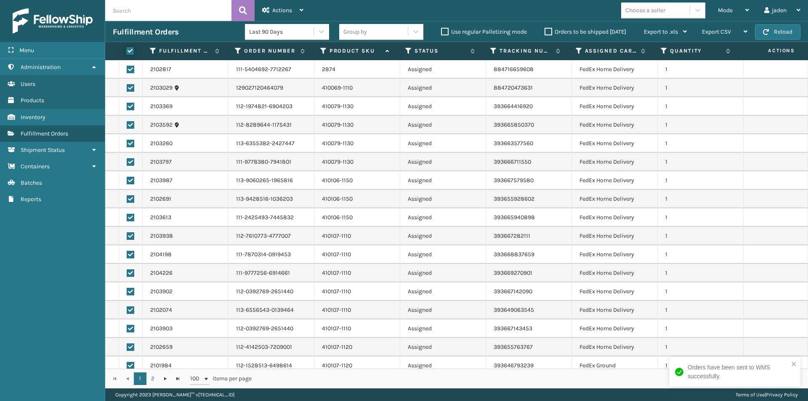
checkbox input "true"
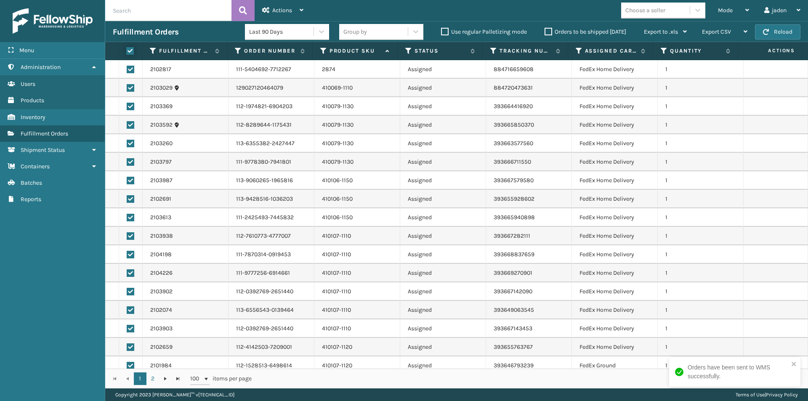
checkbox input "true"
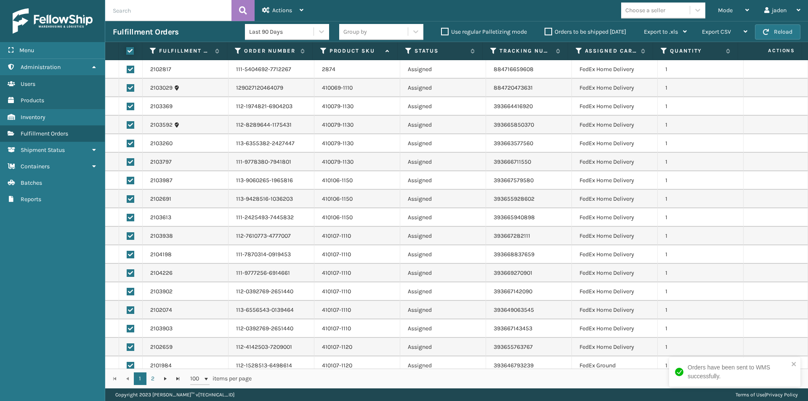
checkbox input "true"
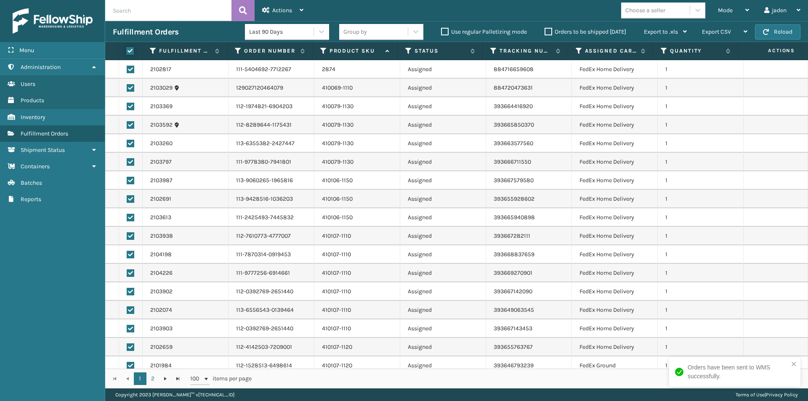
checkbox input "true"
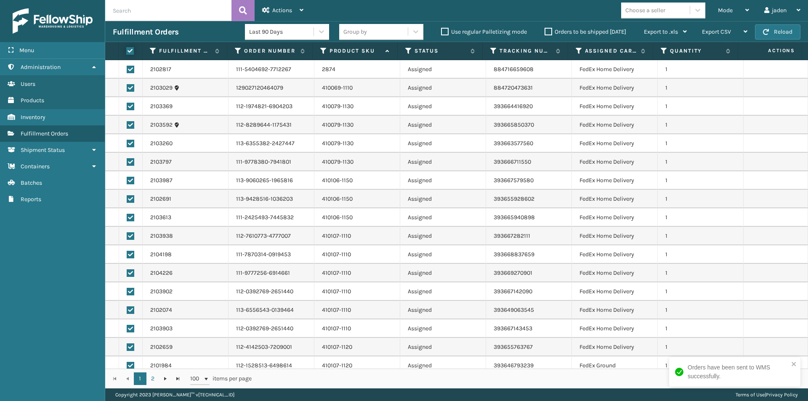
checkbox input "true"
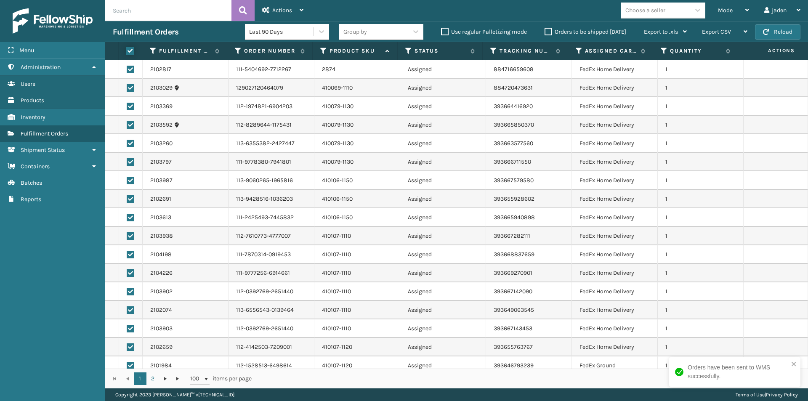
checkbox input "true"
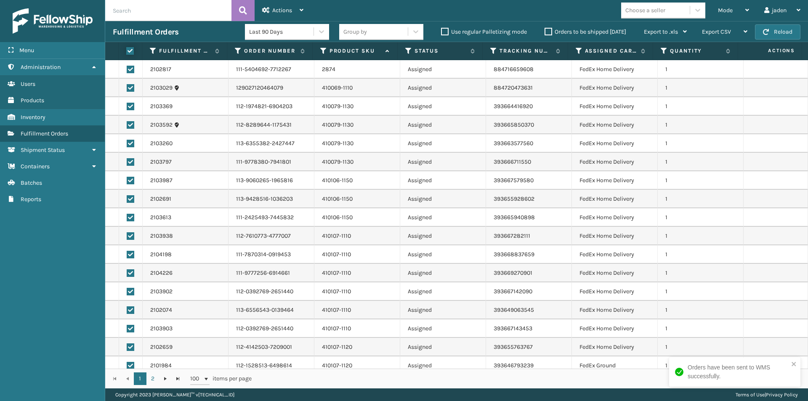
checkbox input "true"
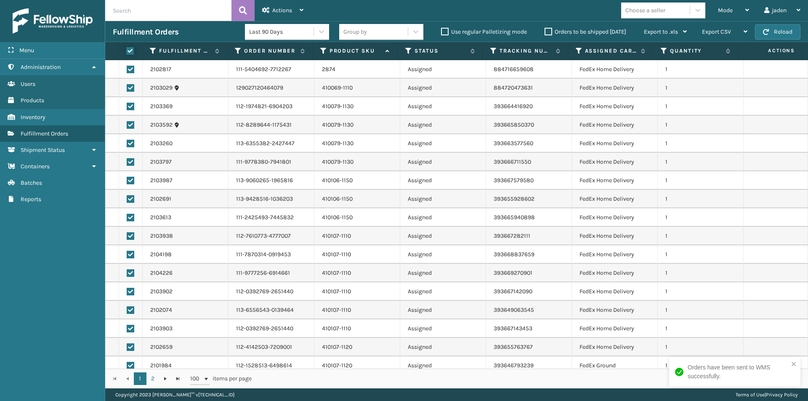
checkbox input "true"
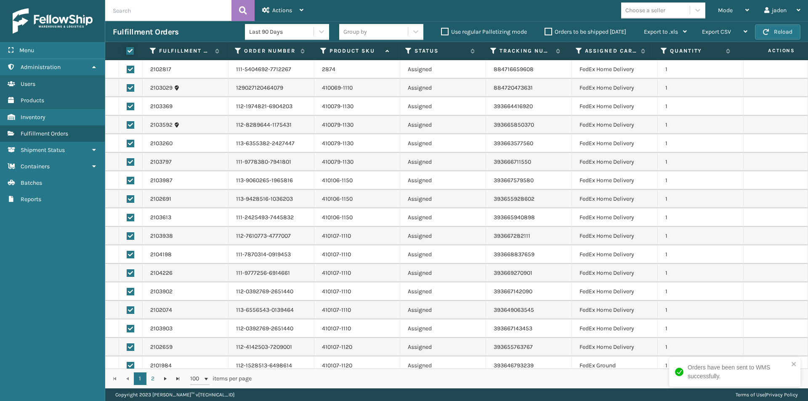
checkbox input "true"
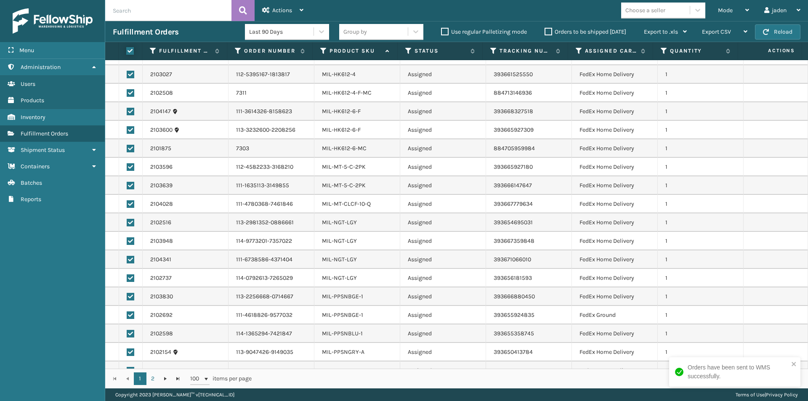
scroll to position [1542, 0]
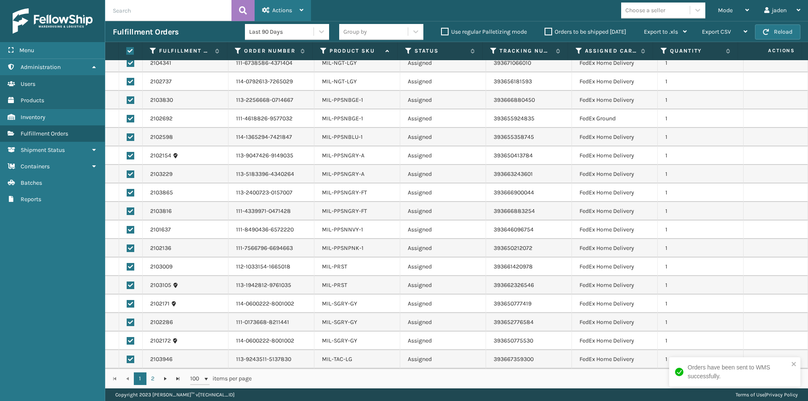
click at [291, 8] on span "Actions" at bounding box center [282, 10] width 20 height 7
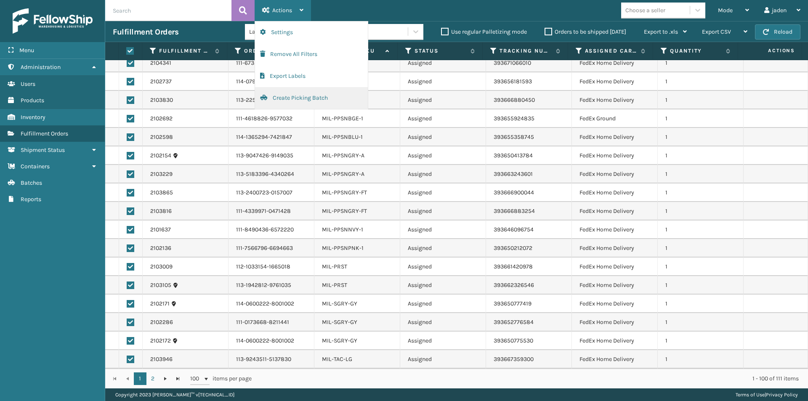
click at [284, 96] on button "Create Picking Batch" at bounding box center [311, 98] width 113 height 22
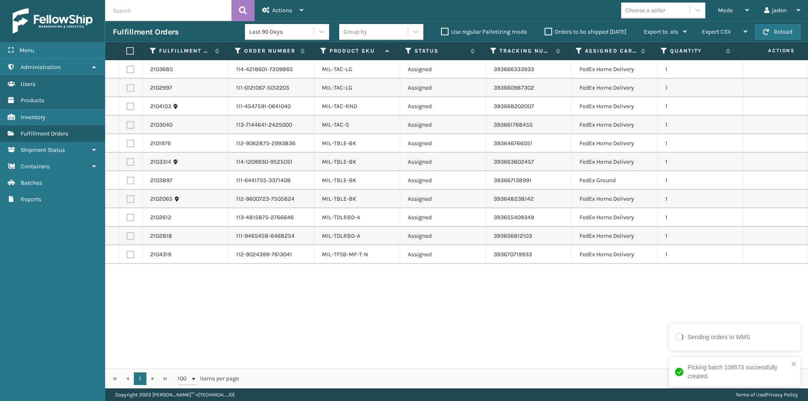
click at [131, 50] on label at bounding box center [128, 51] width 5 height 8
click at [127, 50] on input "checkbox" at bounding box center [126, 50] width 0 height 5
checkbox input "true"
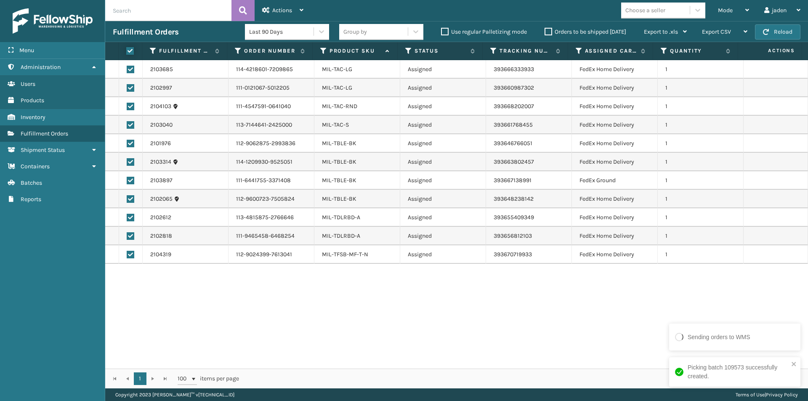
checkbox input "true"
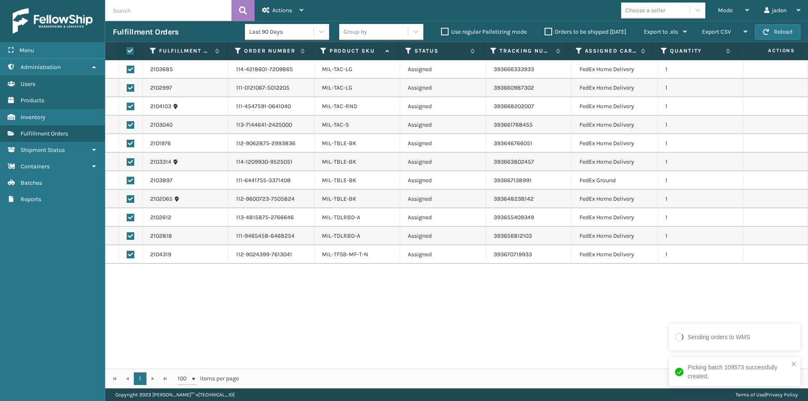
checkbox input "true"
click at [277, 6] on div "Actions" at bounding box center [282, 10] width 41 height 21
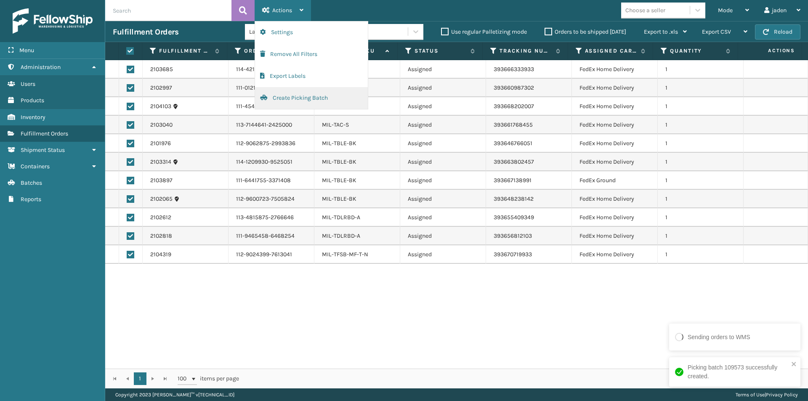
click at [302, 104] on button "Create Picking Batch" at bounding box center [311, 98] width 113 height 22
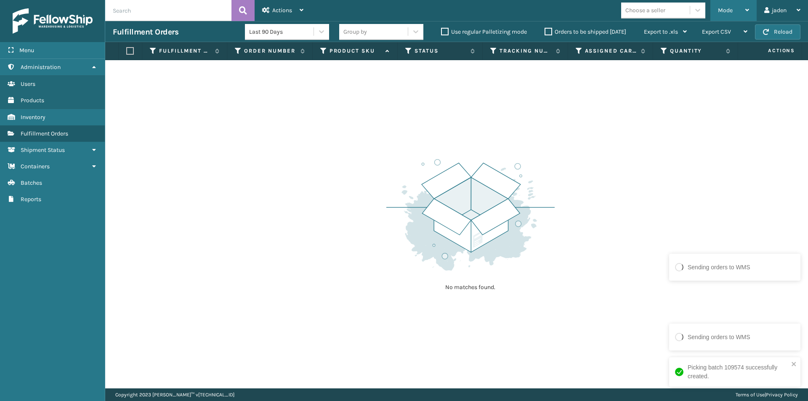
click at [725, 7] on span "Mode" at bounding box center [725, 10] width 15 height 7
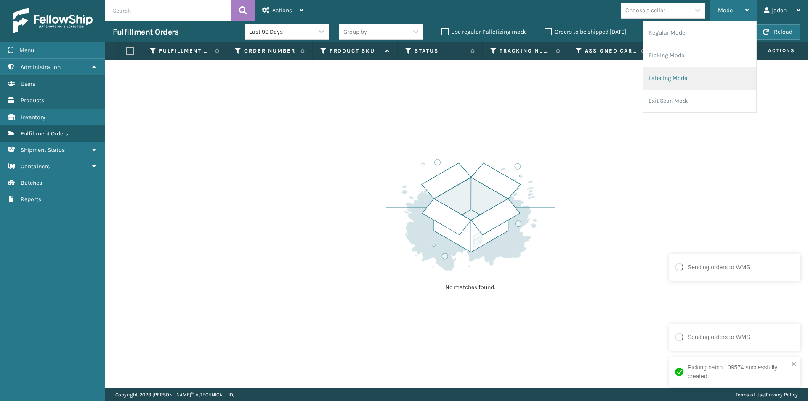
click at [712, 80] on li "Labeling Mode" at bounding box center [699, 78] width 113 height 23
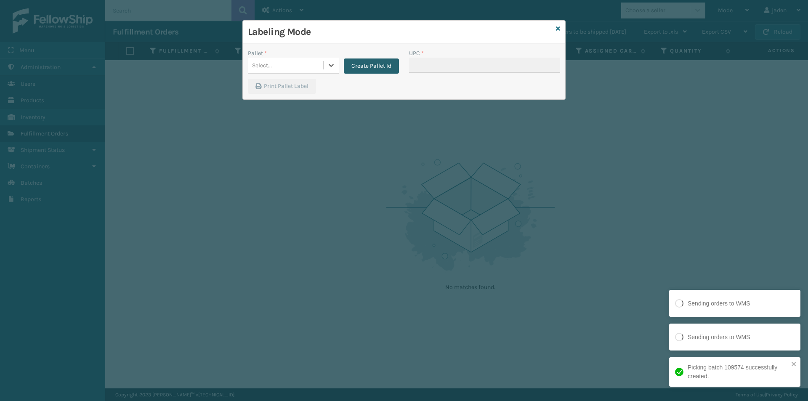
click at [387, 68] on button "Create Pallet Id" at bounding box center [371, 65] width 55 height 15
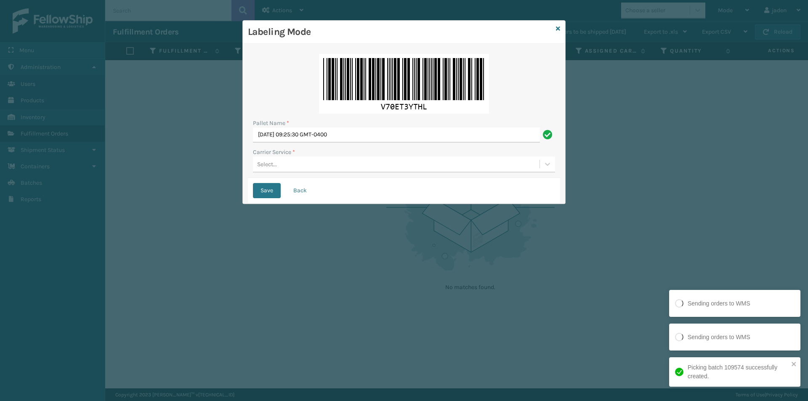
click at [321, 167] on div "Select..." at bounding box center [396, 164] width 286 height 14
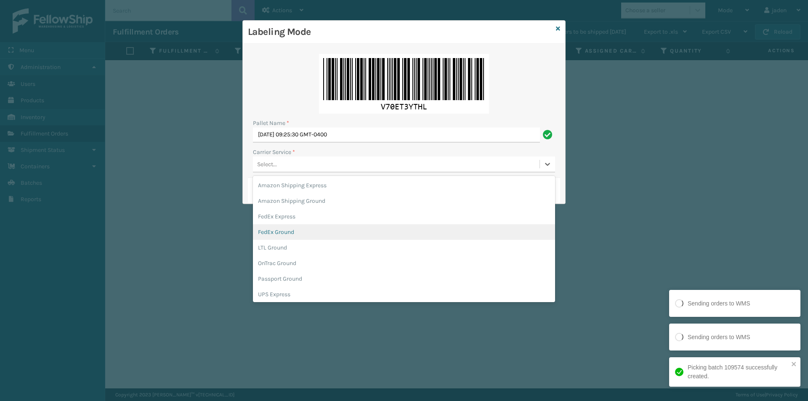
click at [289, 232] on div "FedEx Ground" at bounding box center [404, 232] width 302 height 16
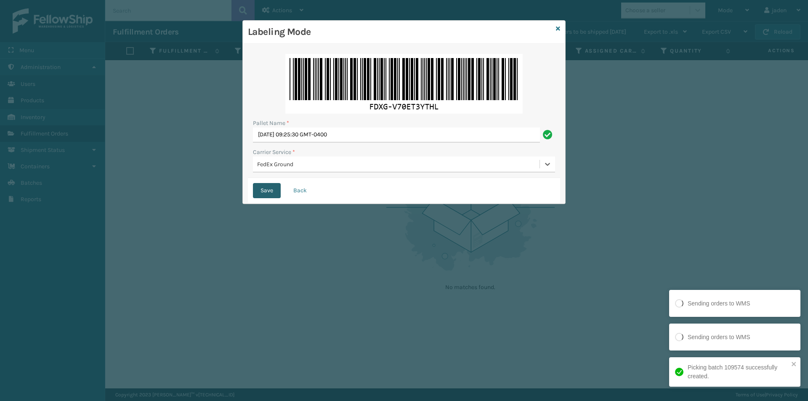
click at [267, 192] on button "Save" at bounding box center [267, 190] width 28 height 15
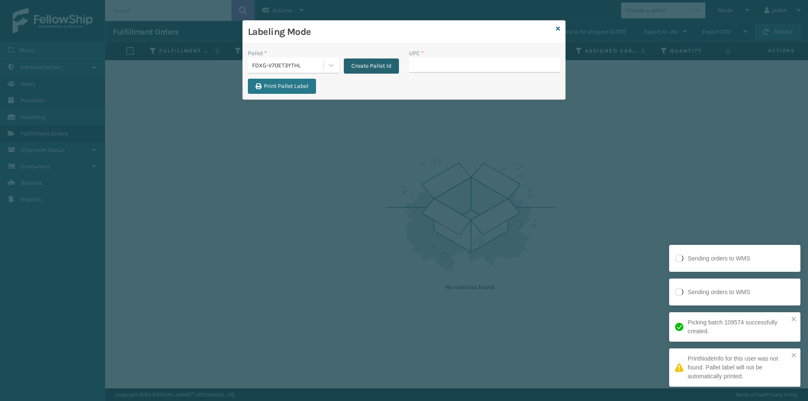
click at [354, 62] on button "Create Pallet Id" at bounding box center [371, 65] width 55 height 15
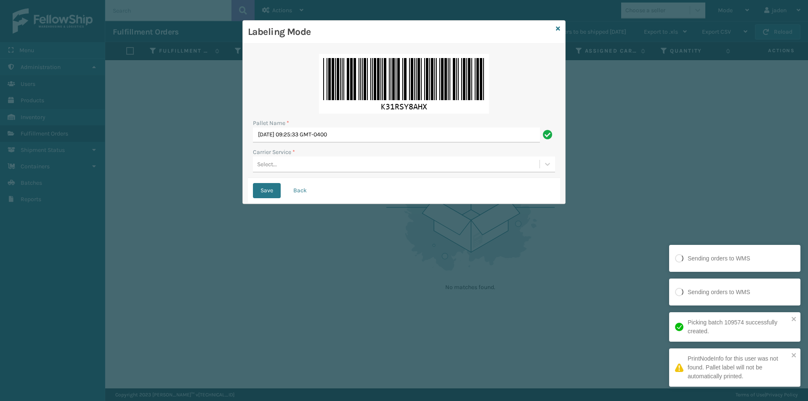
click at [351, 169] on div "Select..." at bounding box center [396, 164] width 286 height 14
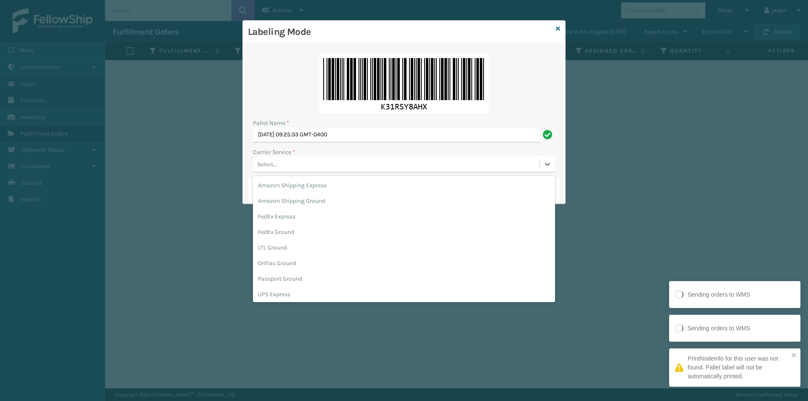
scroll to position [48, 0]
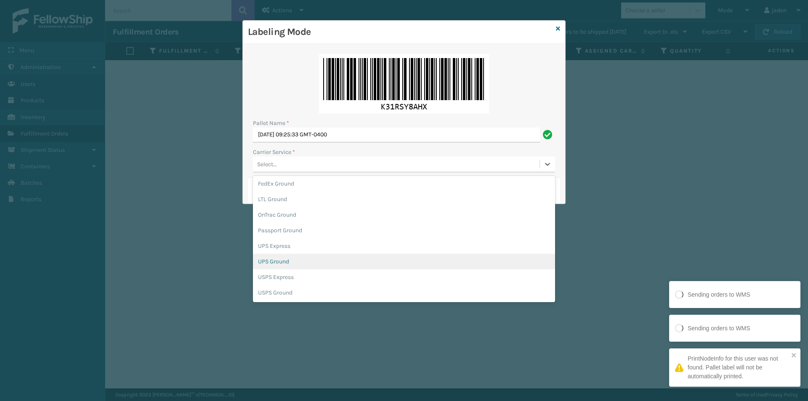
click at [284, 265] on div "UPS Ground" at bounding box center [404, 262] width 302 height 16
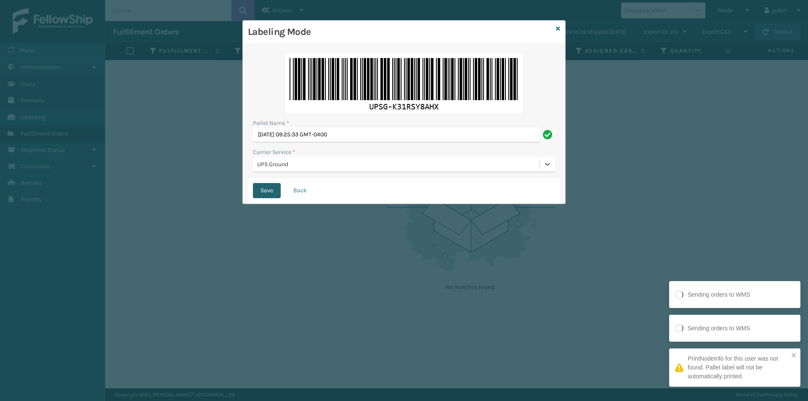
click at [260, 194] on button "Save" at bounding box center [267, 190] width 28 height 15
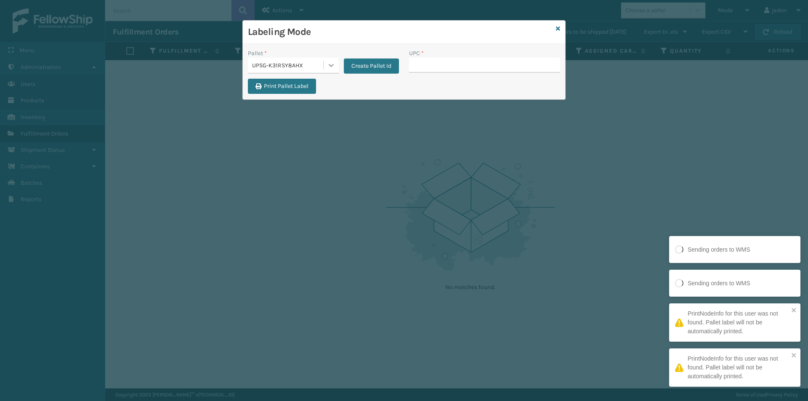
click at [334, 61] on div at bounding box center [330, 65] width 15 height 15
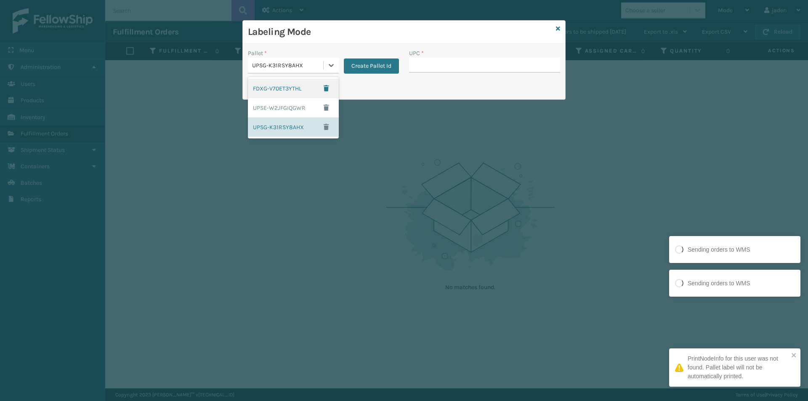
click at [297, 90] on div "FDXG-V70ET3YTHL" at bounding box center [293, 88] width 91 height 19
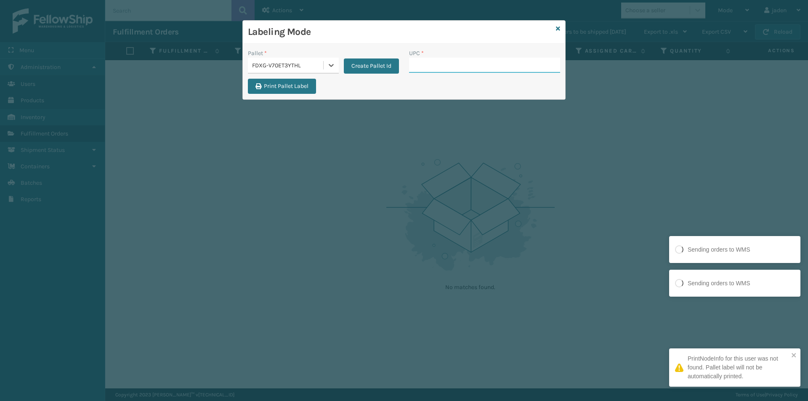
click at [429, 64] on input "UPC *" at bounding box center [484, 65] width 151 height 15
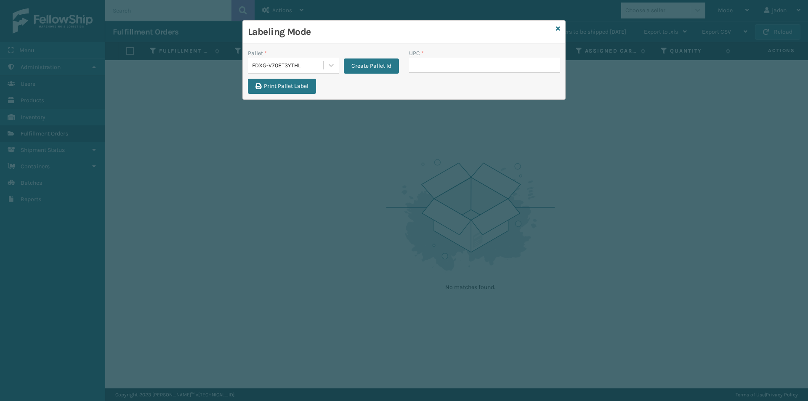
click at [556, 27] on icon at bounding box center [558, 29] width 4 height 6
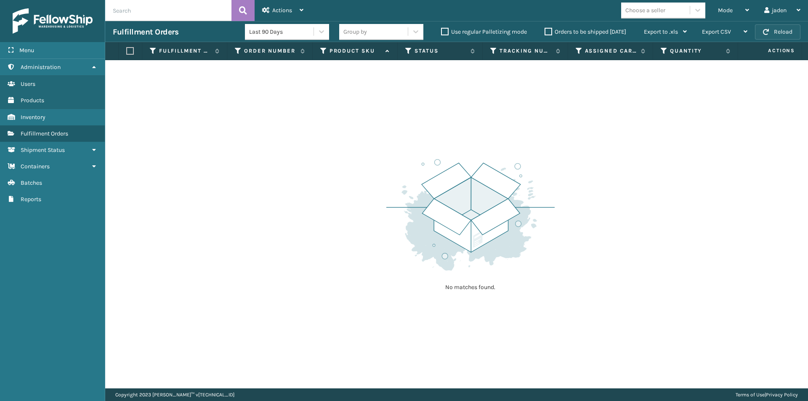
click at [785, 37] on button "Reload" at bounding box center [777, 31] width 45 height 15
drag, startPoint x: 512, startPoint y: 190, endPoint x: 501, endPoint y: 186, distance: 11.4
drag, startPoint x: 501, startPoint y: 186, endPoint x: 335, endPoint y: 143, distance: 171.7
click at [292, 174] on div "No matches found." at bounding box center [456, 224] width 702 height 328
click at [734, 13] on div "Mode" at bounding box center [733, 10] width 31 height 21
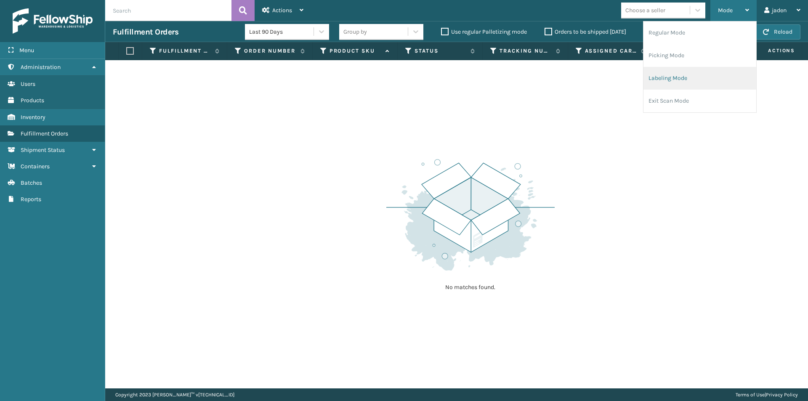
click at [677, 81] on li "Labeling Mode" at bounding box center [699, 78] width 113 height 23
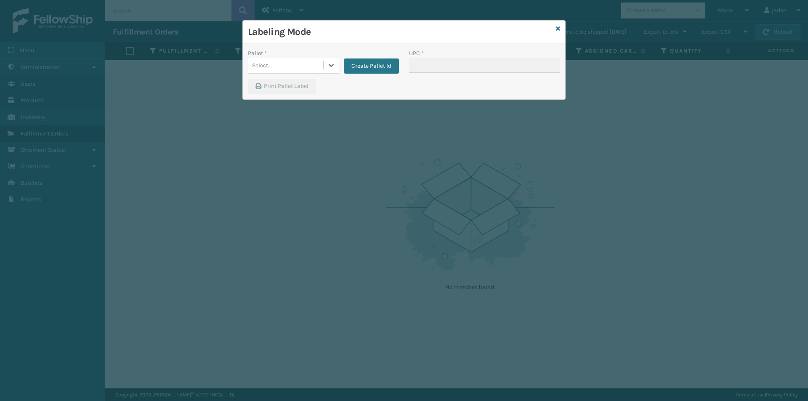
drag, startPoint x: 322, startPoint y: 71, endPoint x: 316, endPoint y: 76, distance: 7.5
click at [320, 73] on div "Select..." at bounding box center [293, 66] width 91 height 16
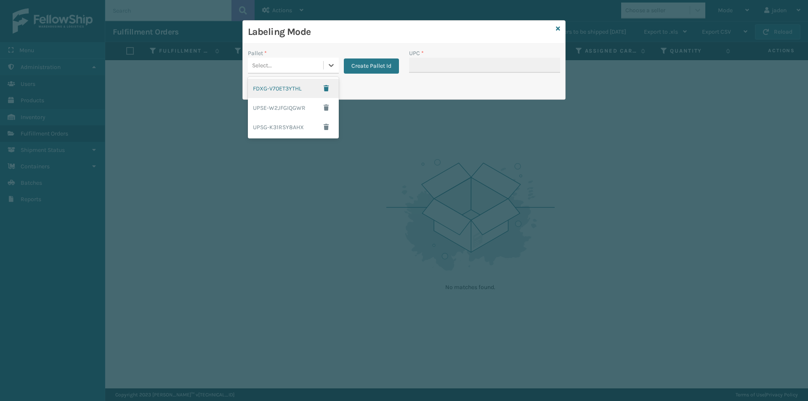
drag, startPoint x: 271, startPoint y: 90, endPoint x: 277, endPoint y: 90, distance: 6.3
click at [273, 90] on div "FDXG-V70ET3YTHL" at bounding box center [293, 88] width 91 height 19
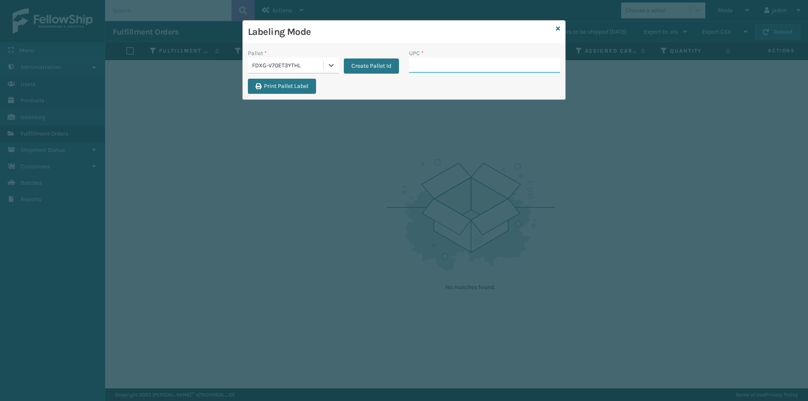
click at [435, 66] on input "UPC *" at bounding box center [484, 65] width 151 height 15
click at [468, 61] on input "UPC *" at bounding box center [484, 65] width 151 height 15
type input "0"
type input "080313028748"
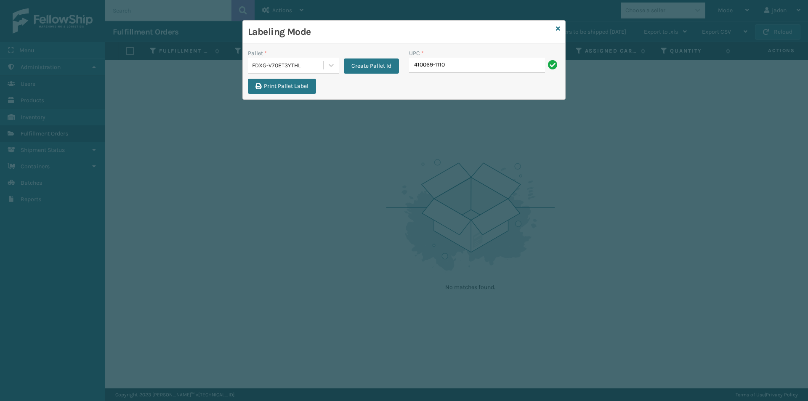
type input "410069-1110"
type input "410079-1130"
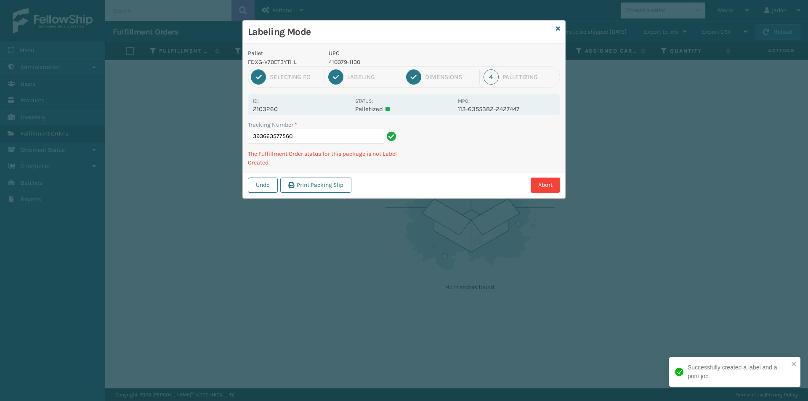
click at [349, 59] on p "410079-1130" at bounding box center [391, 62] width 124 height 9
copy p "410079-1130"
drag, startPoint x: 485, startPoint y: 159, endPoint x: 496, endPoint y: 151, distance: 13.5
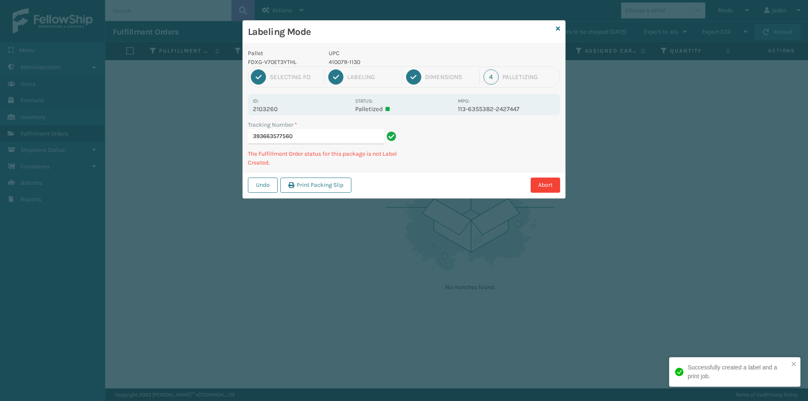
click at [449, 179] on div "Abort" at bounding box center [457, 185] width 206 height 15
drag, startPoint x: 504, startPoint y: 146, endPoint x: 497, endPoint y: 159, distance: 14.1
click at [471, 176] on div "Undo Print Packing Slip Abort" at bounding box center [404, 185] width 322 height 26
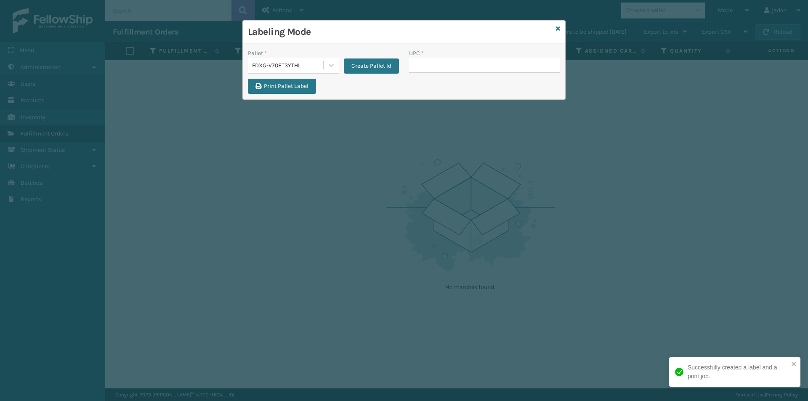
drag, startPoint x: 509, startPoint y: 151, endPoint x: 448, endPoint y: 65, distance: 105.4
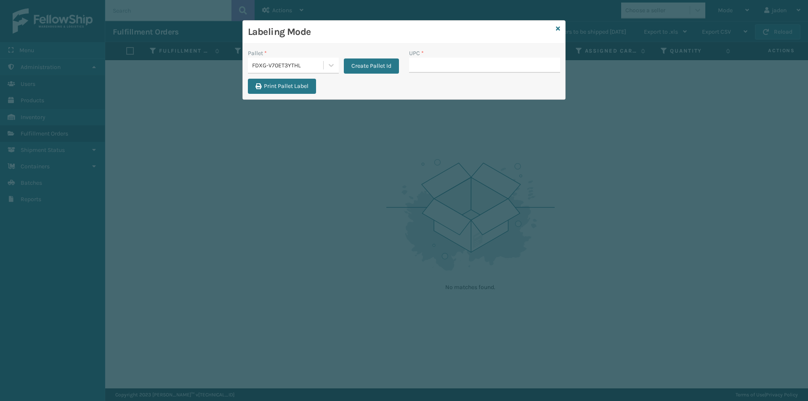
type input "410079-1130"
type input "410106-1150"
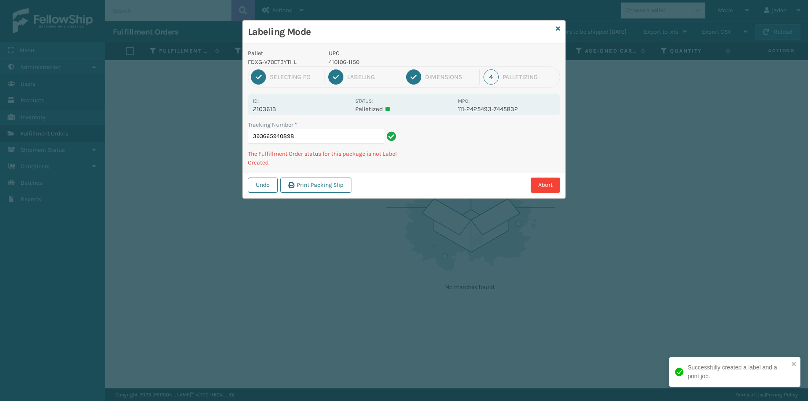
type input "3936659408984"
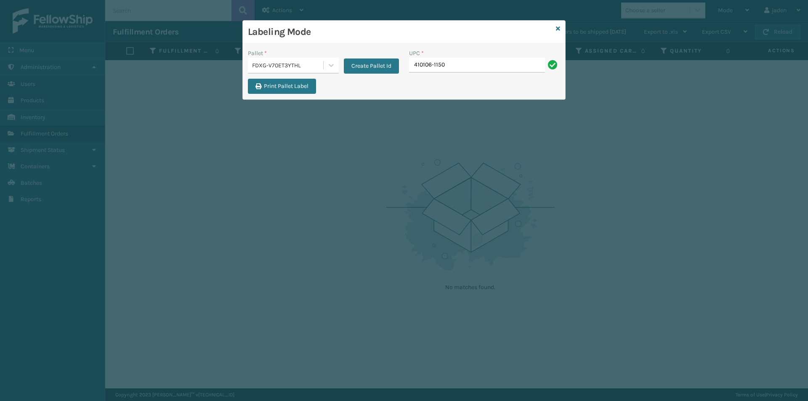
type input "410106-1150"
type input "410107-1110"
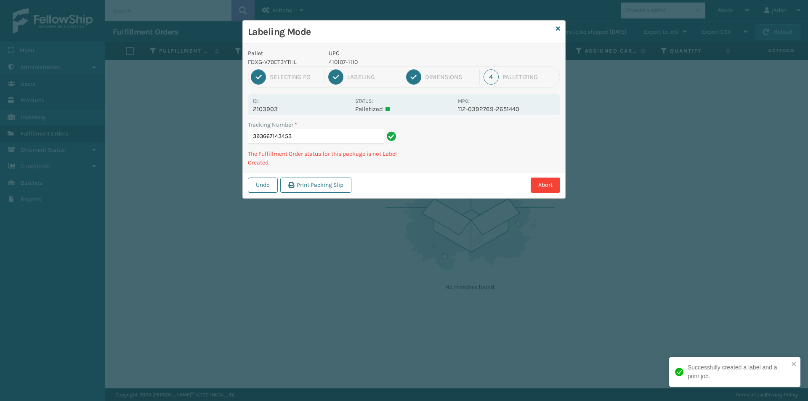
click at [336, 59] on p "410107-1110" at bounding box center [391, 62] width 124 height 9
copy p "410107-1110"
drag, startPoint x: 535, startPoint y: 138, endPoint x: 482, endPoint y: 126, distance: 54.7
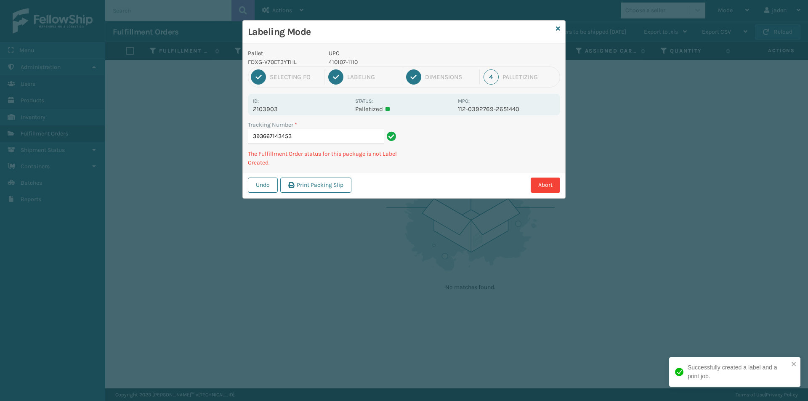
click at [480, 159] on div "Tracking Number * 393667143453 The Fulfillment Order status for this package is…" at bounding box center [404, 146] width 322 height 52
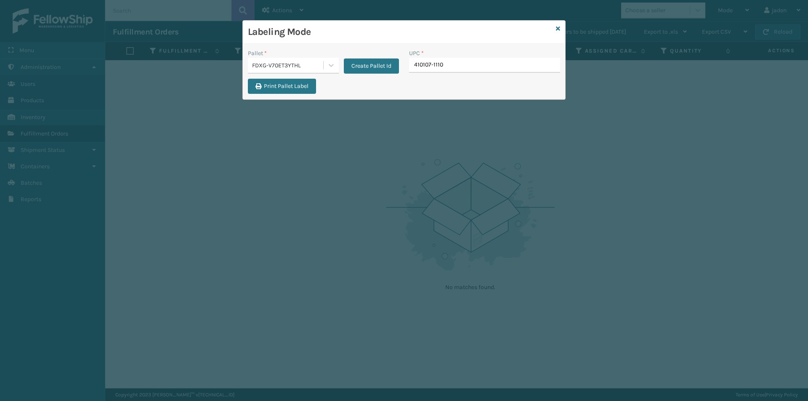
type input "410107-1110"
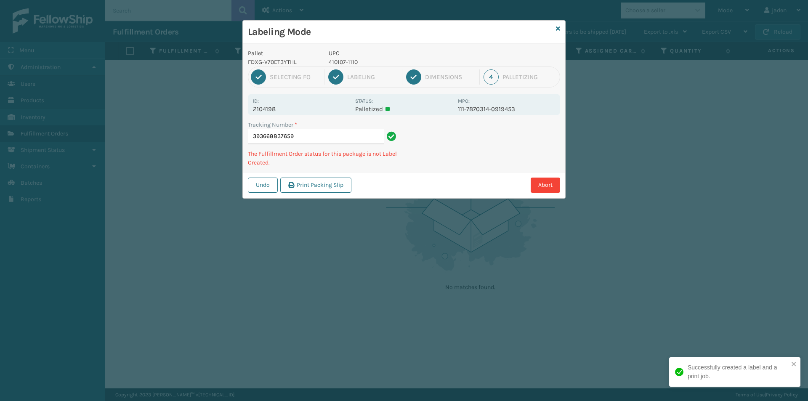
drag, startPoint x: 468, startPoint y: 77, endPoint x: 418, endPoint y: 177, distance: 112.5
click at [418, 177] on div "Undo Print Packing Slip Abort" at bounding box center [404, 185] width 322 height 26
drag, startPoint x: 489, startPoint y: 150, endPoint x: 437, endPoint y: 141, distance: 52.9
click at [377, 175] on div "Undo Print Packing Slip Abort" at bounding box center [404, 185] width 322 height 26
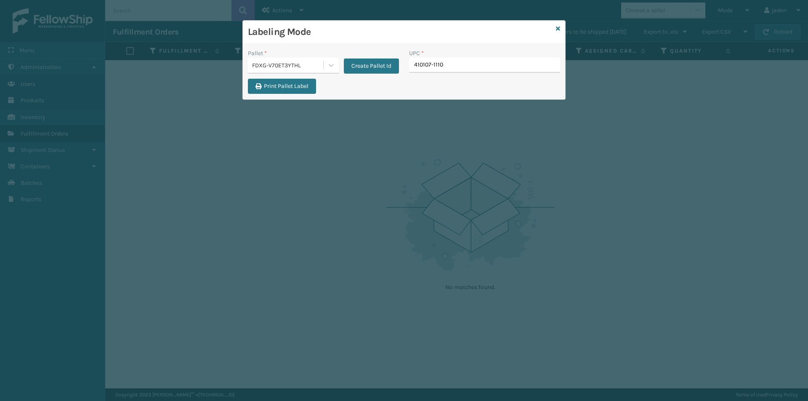
type input "410107-1110"
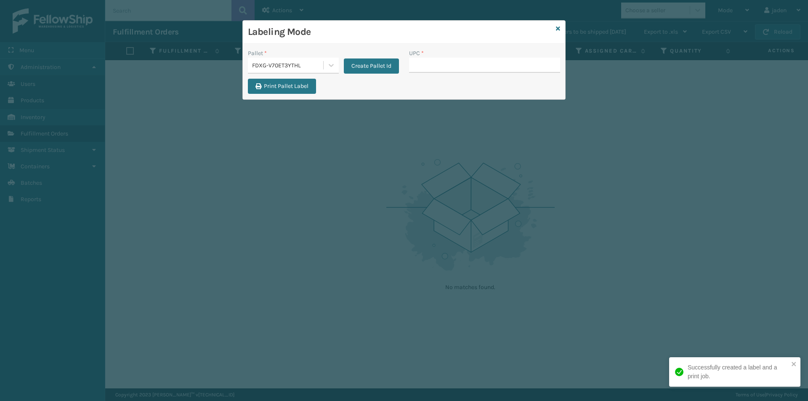
drag, startPoint x: 469, startPoint y: 80, endPoint x: 446, endPoint y: 71, distance: 24.0
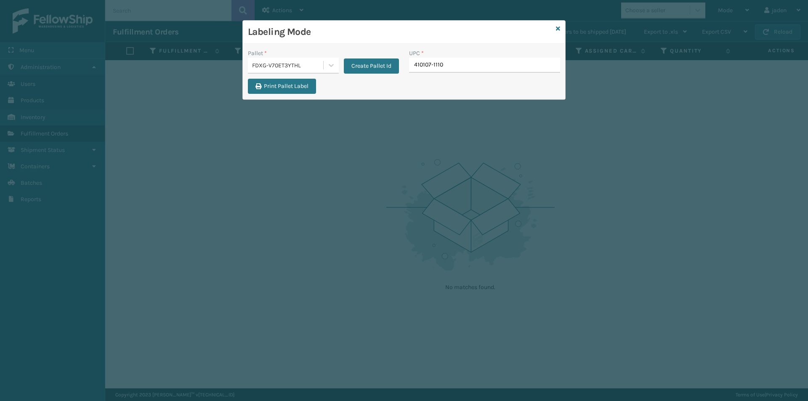
type input "410107-1110"
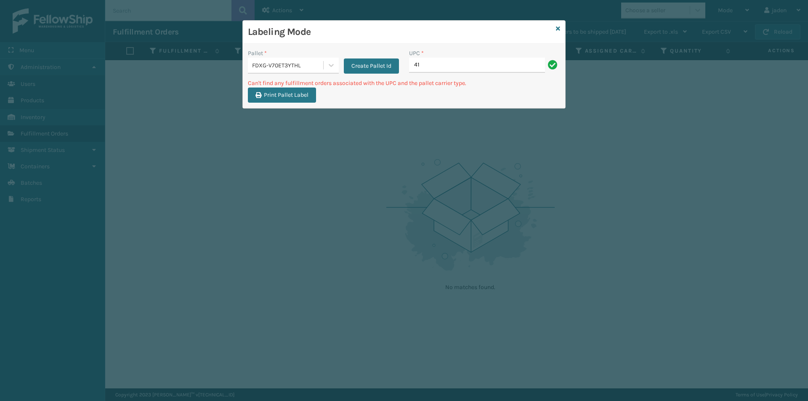
type input "4"
type input "410107-1120"
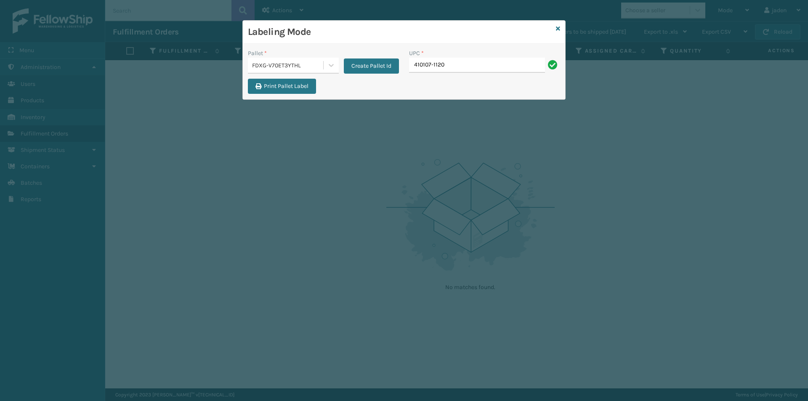
type input "410107-1120"
type input "410107-1130"
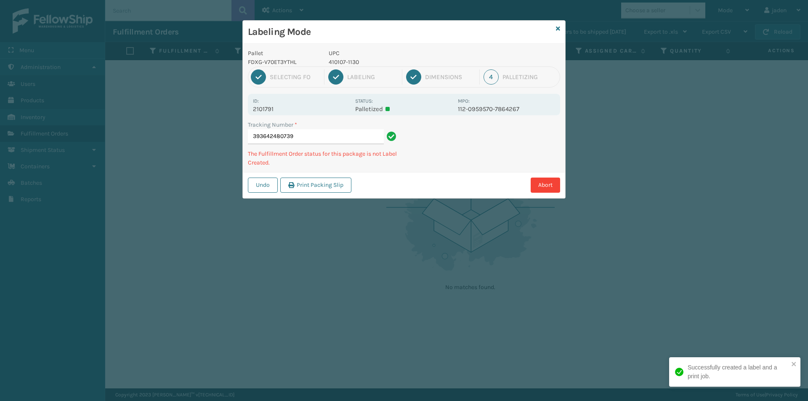
click at [340, 60] on p "410107-1130" at bounding box center [391, 62] width 124 height 9
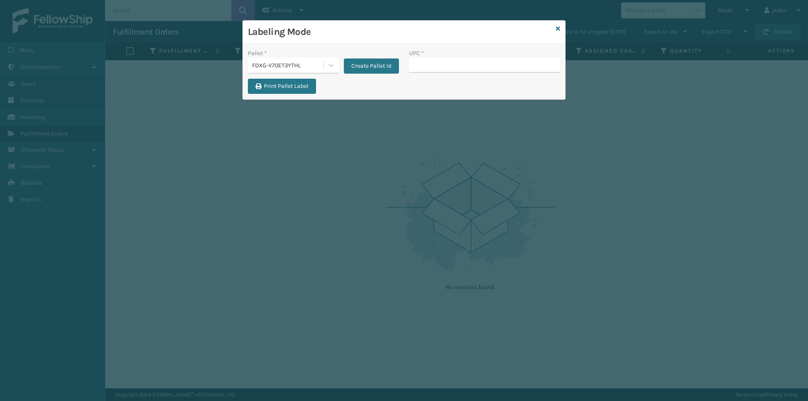
drag, startPoint x: 340, startPoint y: 60, endPoint x: 533, endPoint y: 63, distance: 193.1
click at [533, 63] on input "UPC *" at bounding box center [484, 65] width 151 height 15
type input "410107-1130"
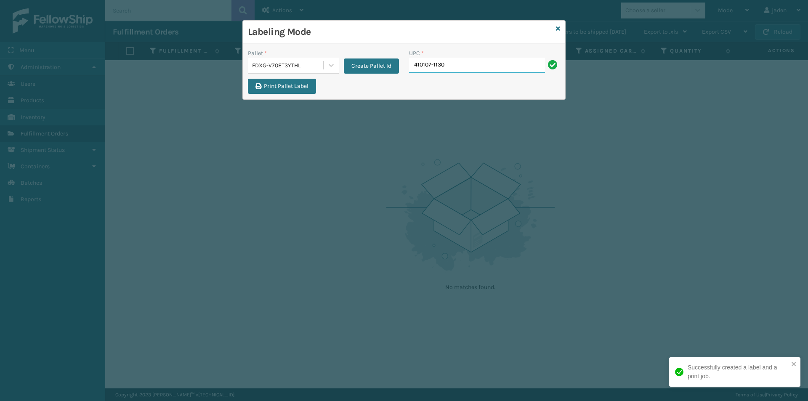
type input "410107-1130"
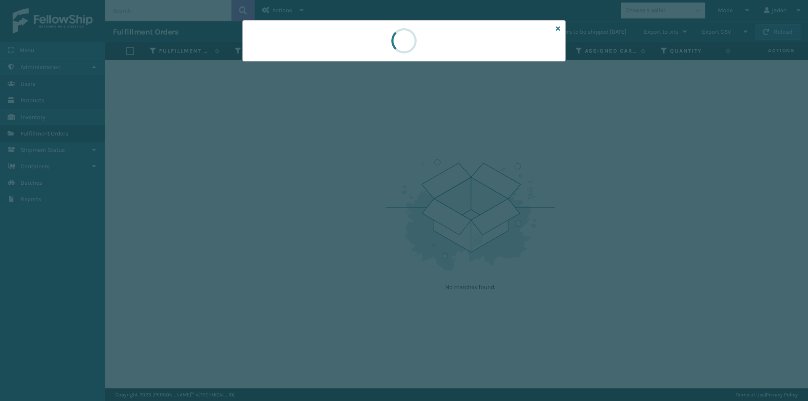
drag, startPoint x: 485, startPoint y: 55, endPoint x: 392, endPoint y: 44, distance: 93.7
click at [392, 44] on div at bounding box center [403, 40] width 25 height 25
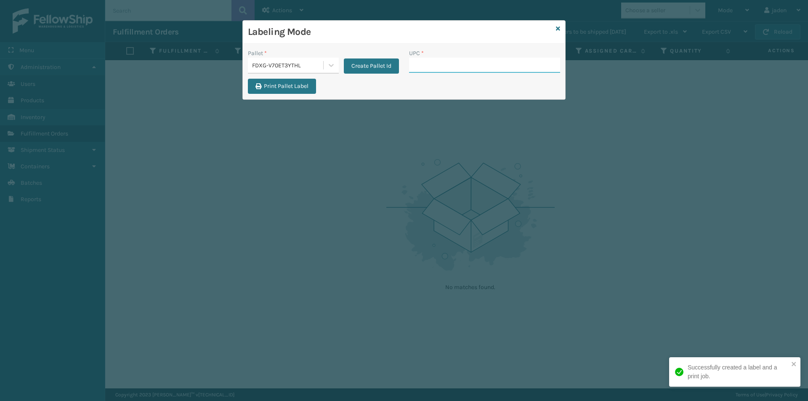
click at [432, 68] on input "UPC *" at bounding box center [484, 65] width 151 height 15
type input "410107-1130"
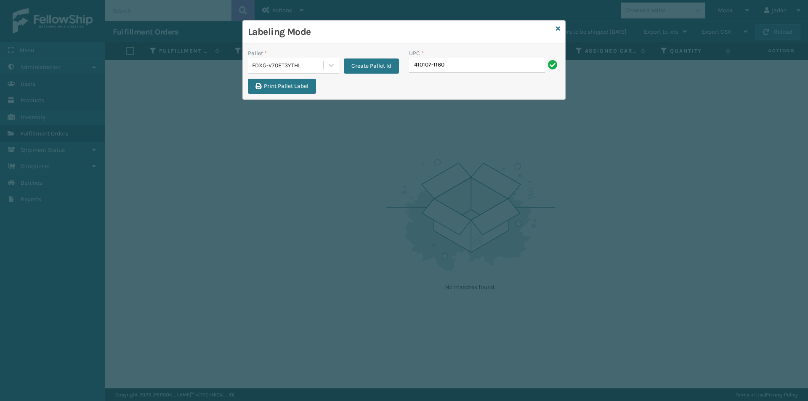
type input "410107-1160"
type input "410167-1150"
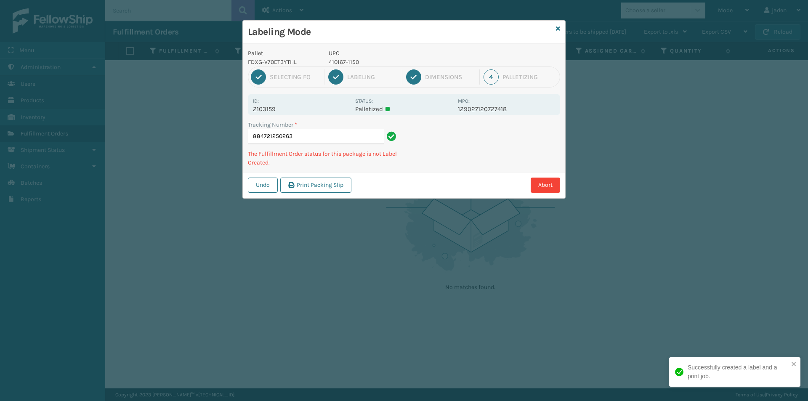
click at [350, 64] on p "410167-1150" at bounding box center [391, 62] width 124 height 9
copy p "410167-1150"
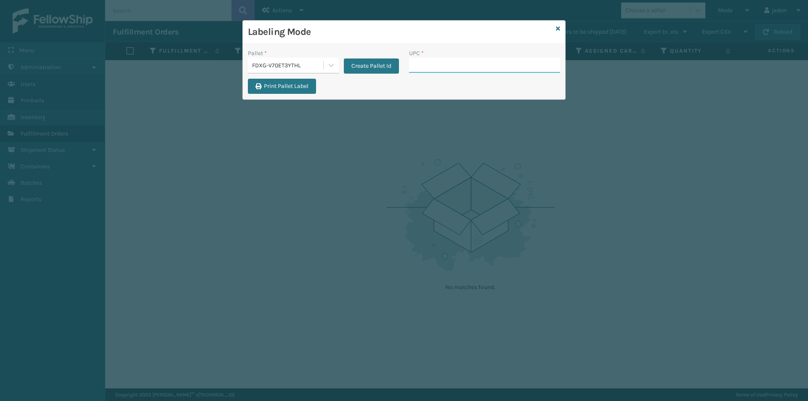
paste input "410167-1150"
type input "410167-1150"
drag, startPoint x: 426, startPoint y: 78, endPoint x: 425, endPoint y: 66, distance: 12.3
paste input "410167-1150"
type input "410167-1150"
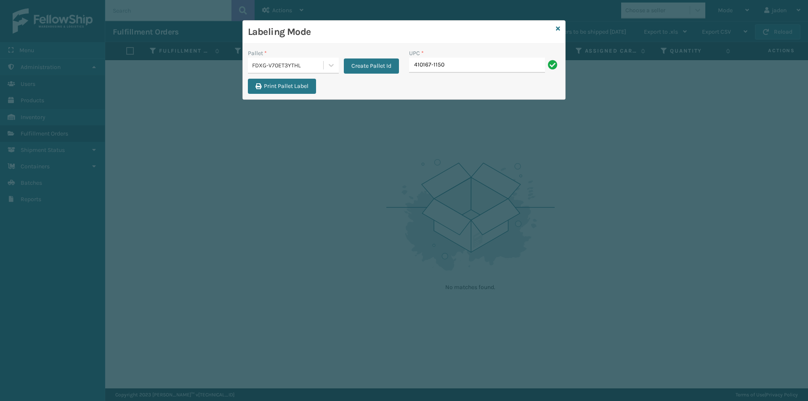
type input "410167-1150"
drag, startPoint x: 432, startPoint y: 42, endPoint x: 418, endPoint y: 67, distance: 28.6
paste input "410167-1150"
type input "410167-1150"
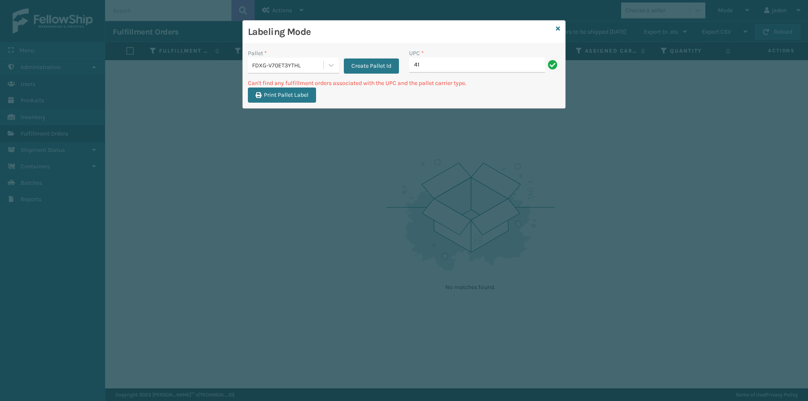
type input "4"
type input "410168-8050"
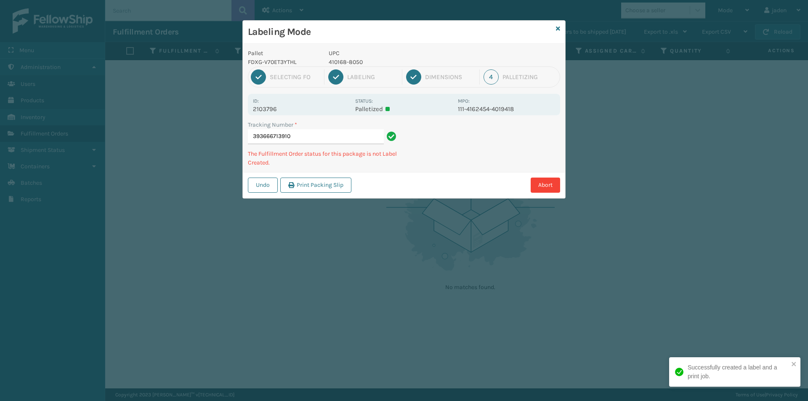
click at [361, 64] on p "410168-8050" at bounding box center [391, 62] width 124 height 9
copy p "410168-8050"
